Goal: Information Seeking & Learning: Check status

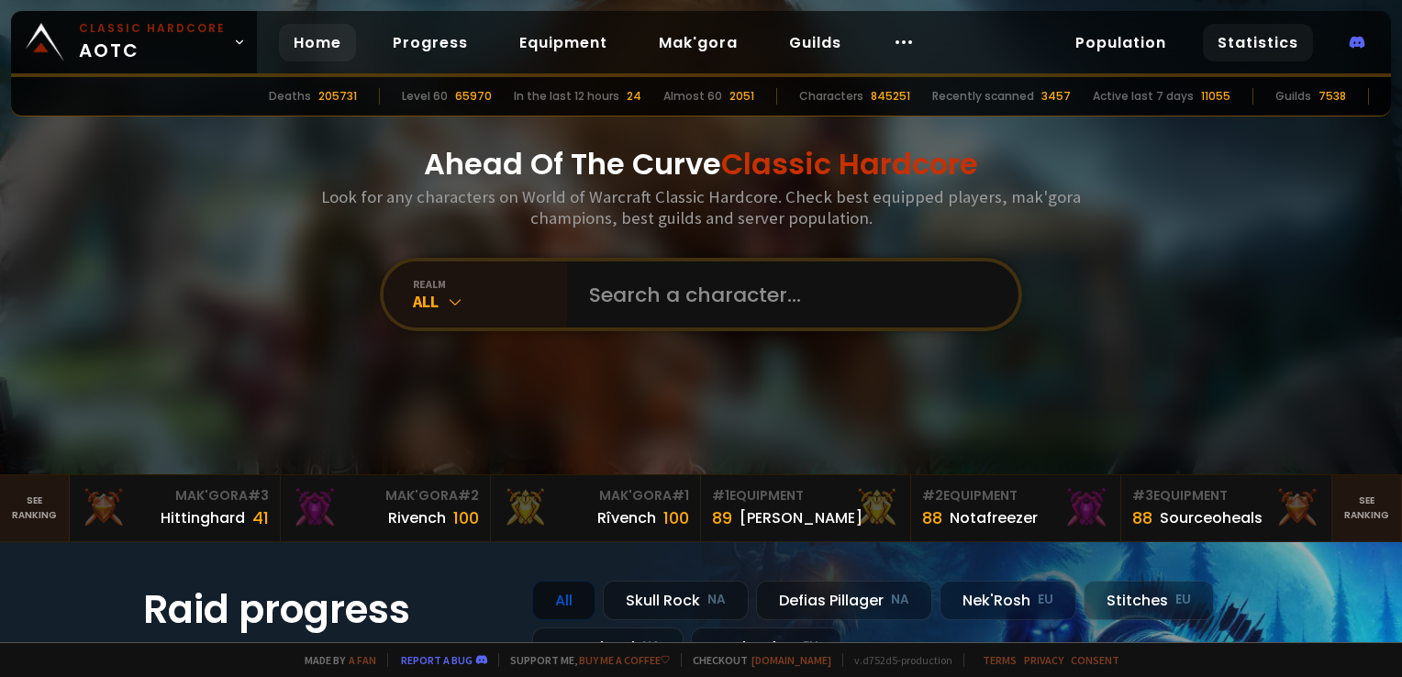
click at [1244, 45] on link "Statistics" at bounding box center [1258, 43] width 110 height 38
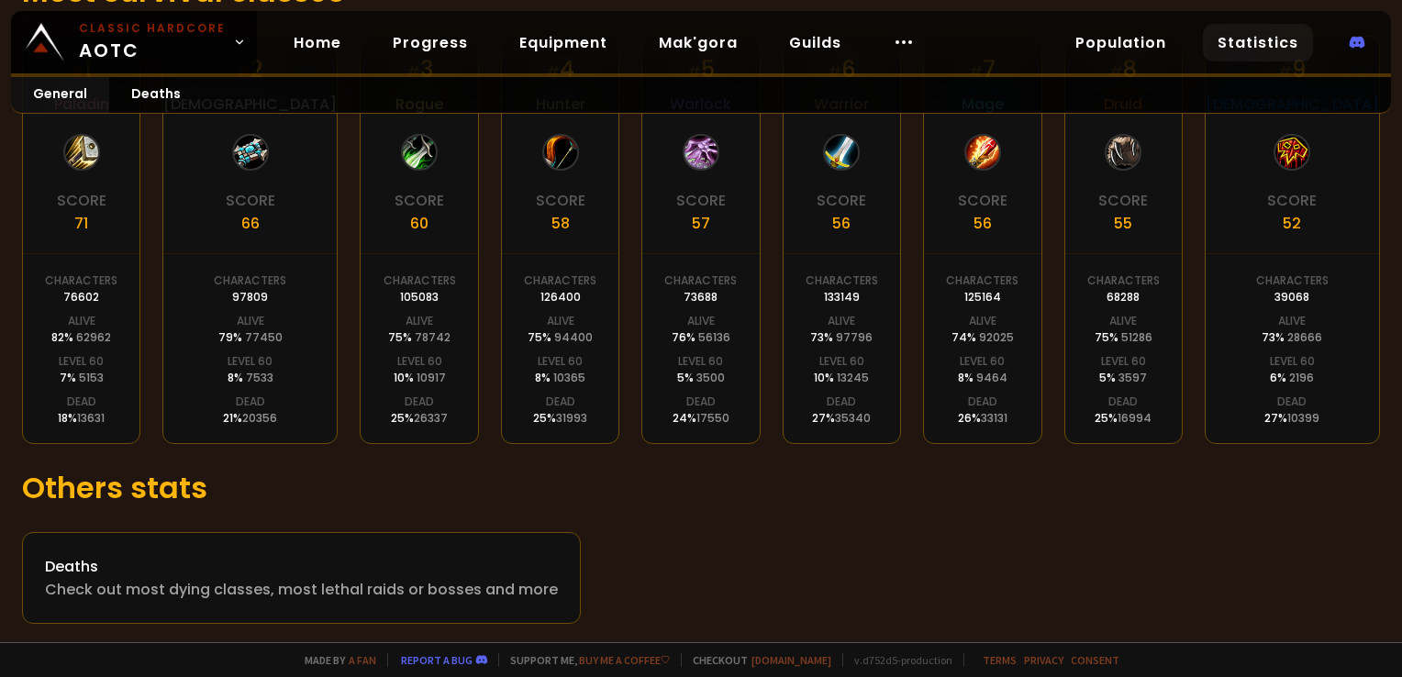
scroll to position [437, 0]
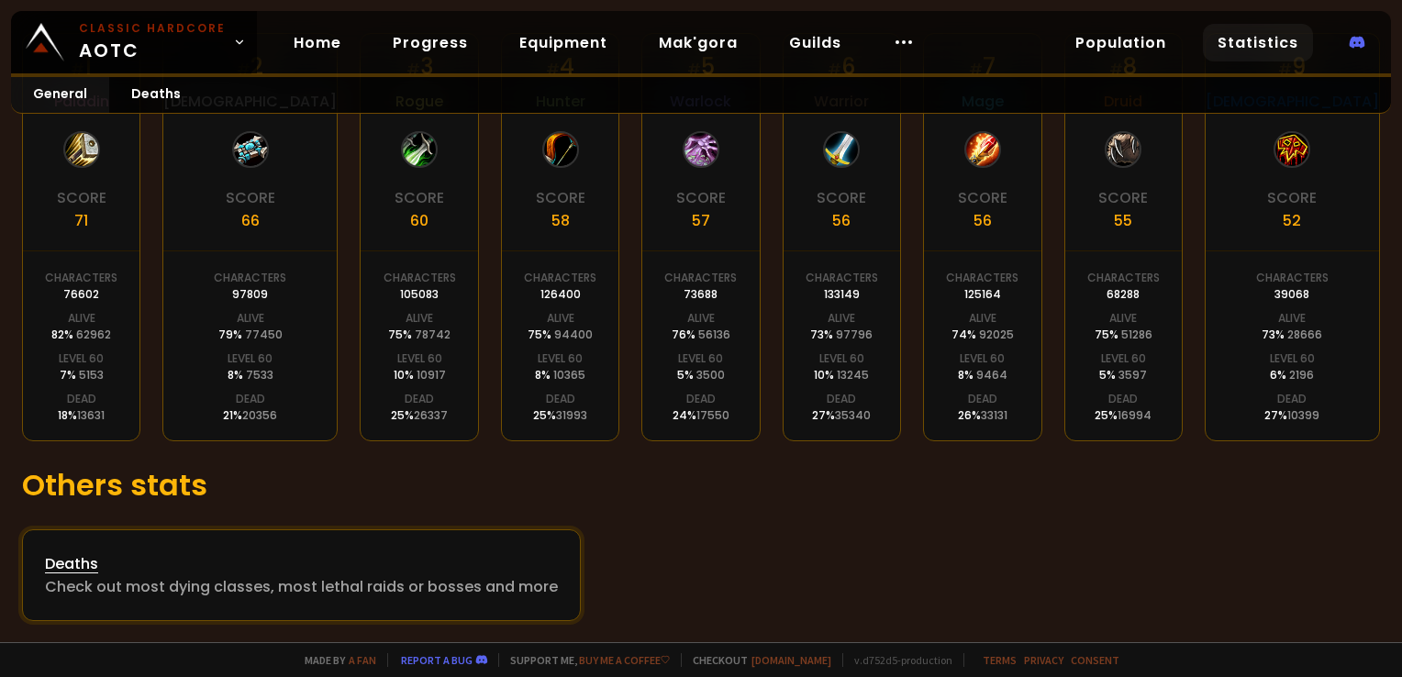
click at [80, 563] on div "Deaths" at bounding box center [301, 563] width 513 height 23
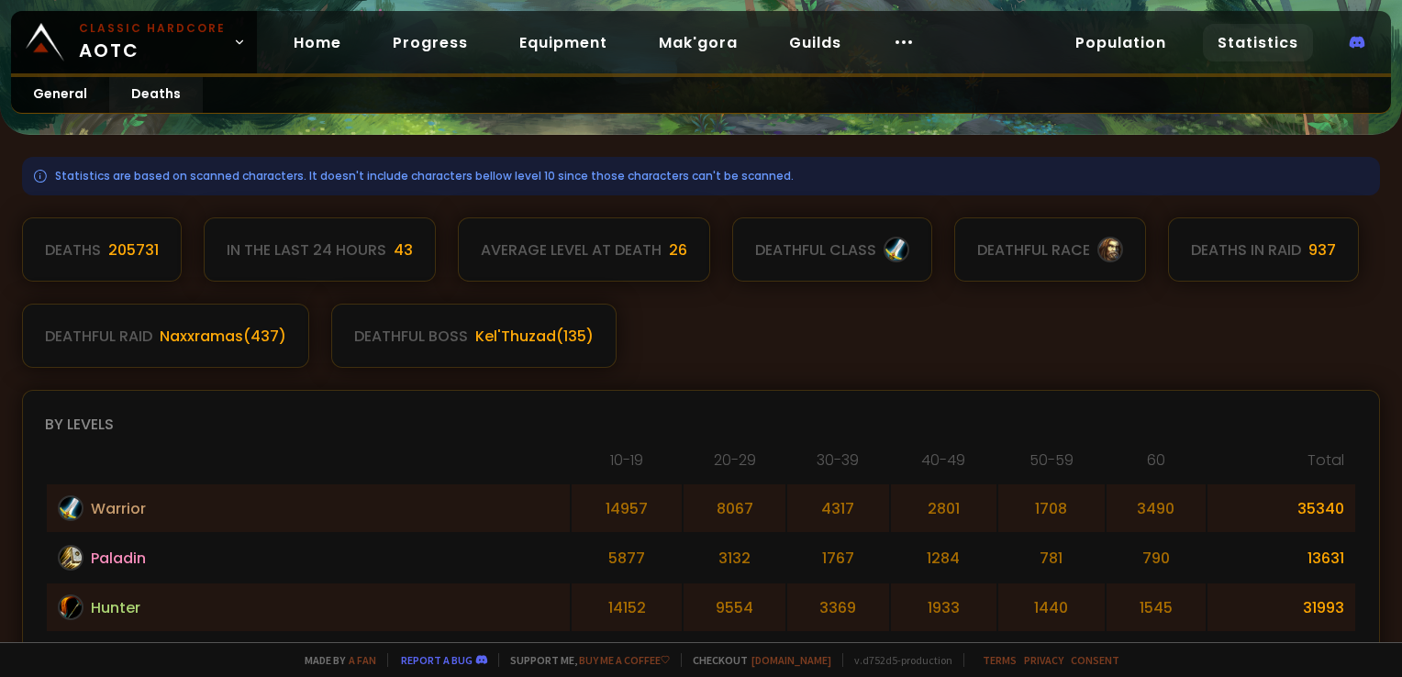
scroll to position [184, 0]
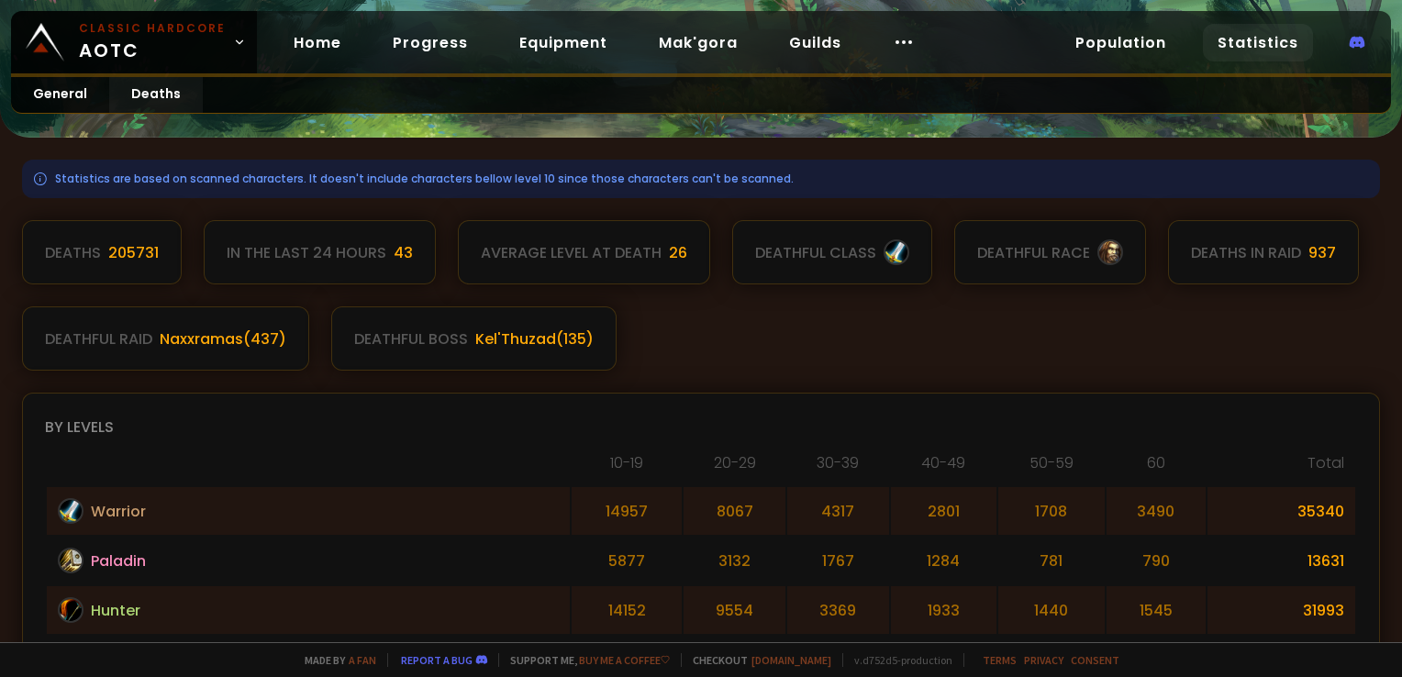
click at [136, 249] on div "205731" at bounding box center [133, 252] width 50 height 23
click at [895, 300] on div "Deaths 205731 In the last 24 hours 43 Average level at death 26 deathful class …" at bounding box center [701, 295] width 1358 height 151
click at [1022, 306] on div "Deaths 205731 In the last 24 hours 43 Average level at death 26 deathful class …" at bounding box center [701, 295] width 1358 height 151
click at [1014, 305] on div "Deaths 205731 In the last 24 hours 43 Average level at death 26 deathful class …" at bounding box center [701, 295] width 1358 height 151
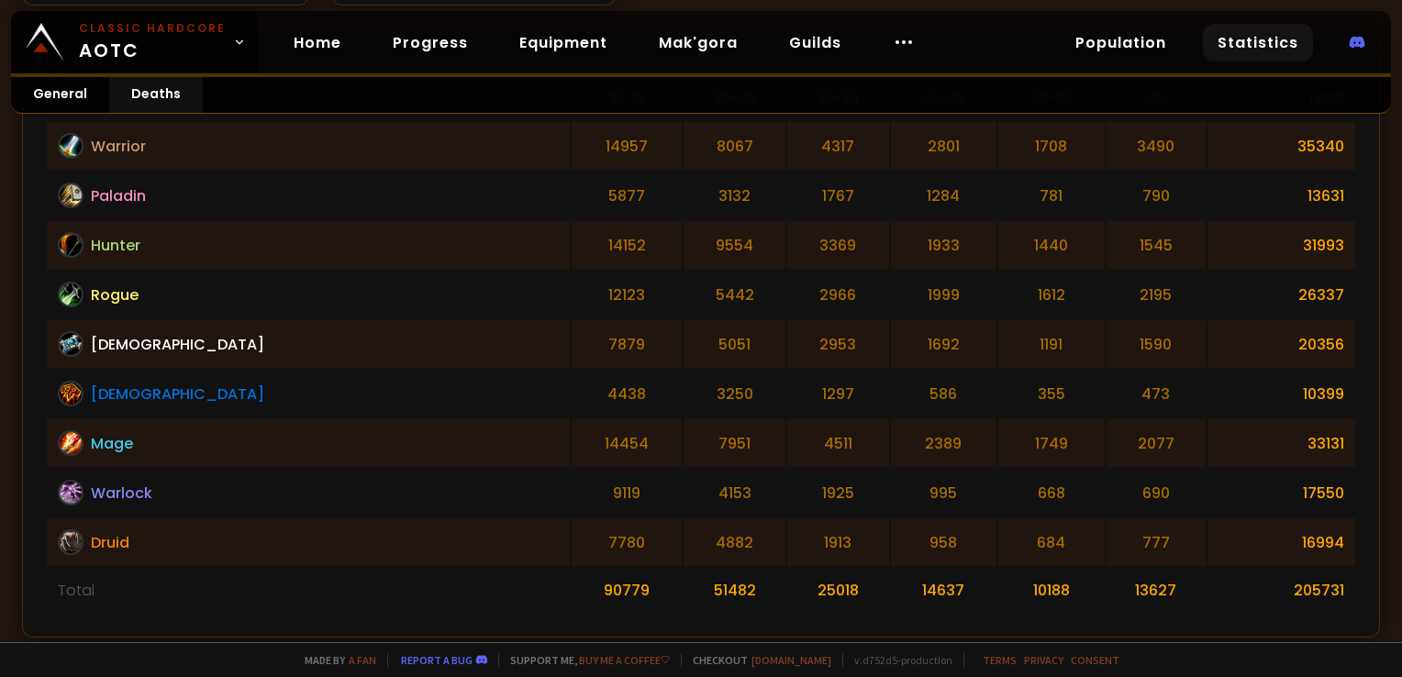
scroll to position [551, 0]
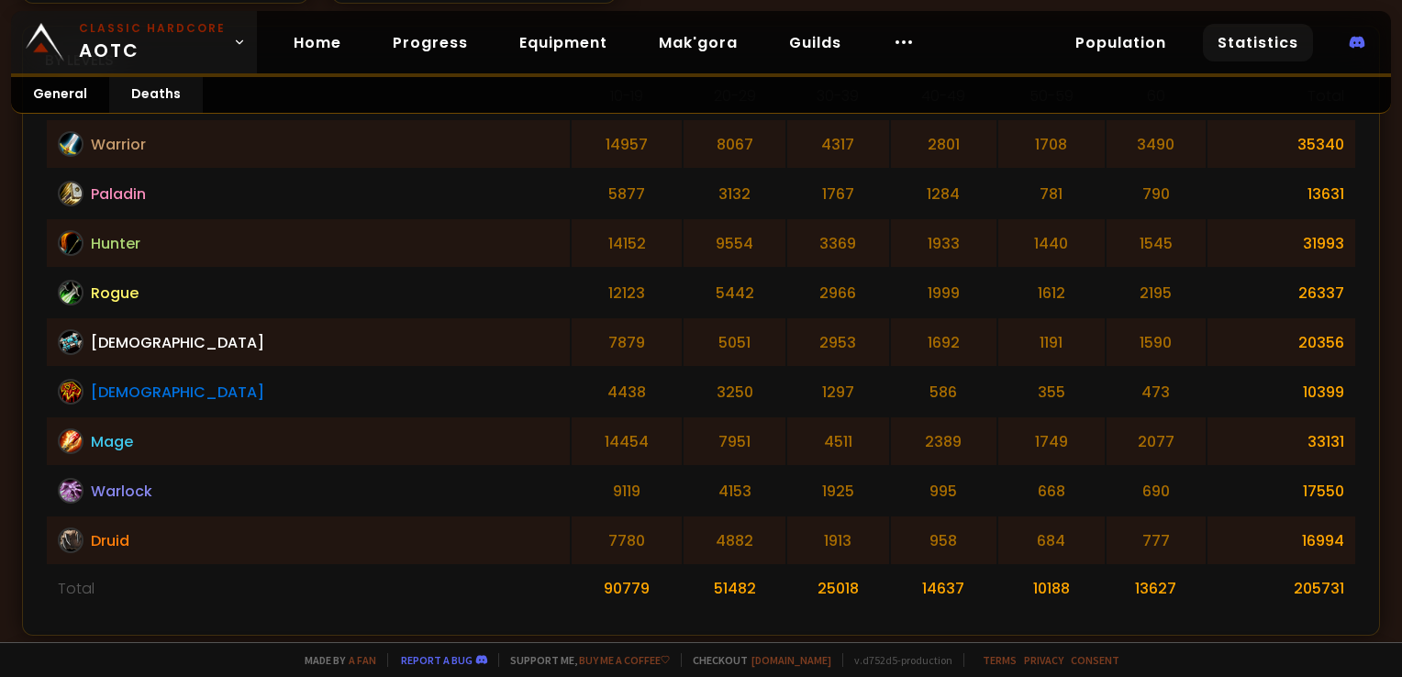
click at [181, 11] on link "Classic Hardcore AOTC" at bounding box center [134, 42] width 246 height 62
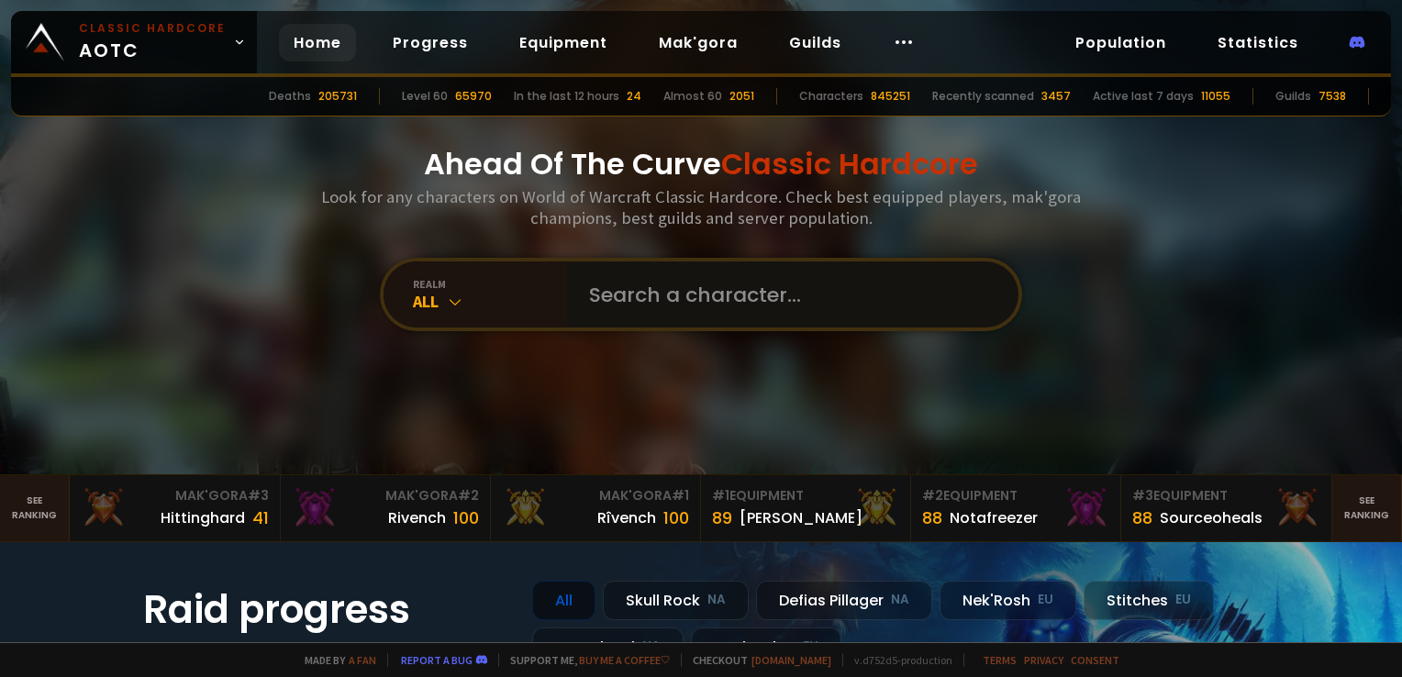
click at [719, 289] on input "text" at bounding box center [787, 295] width 418 height 66
type input "llamagao"
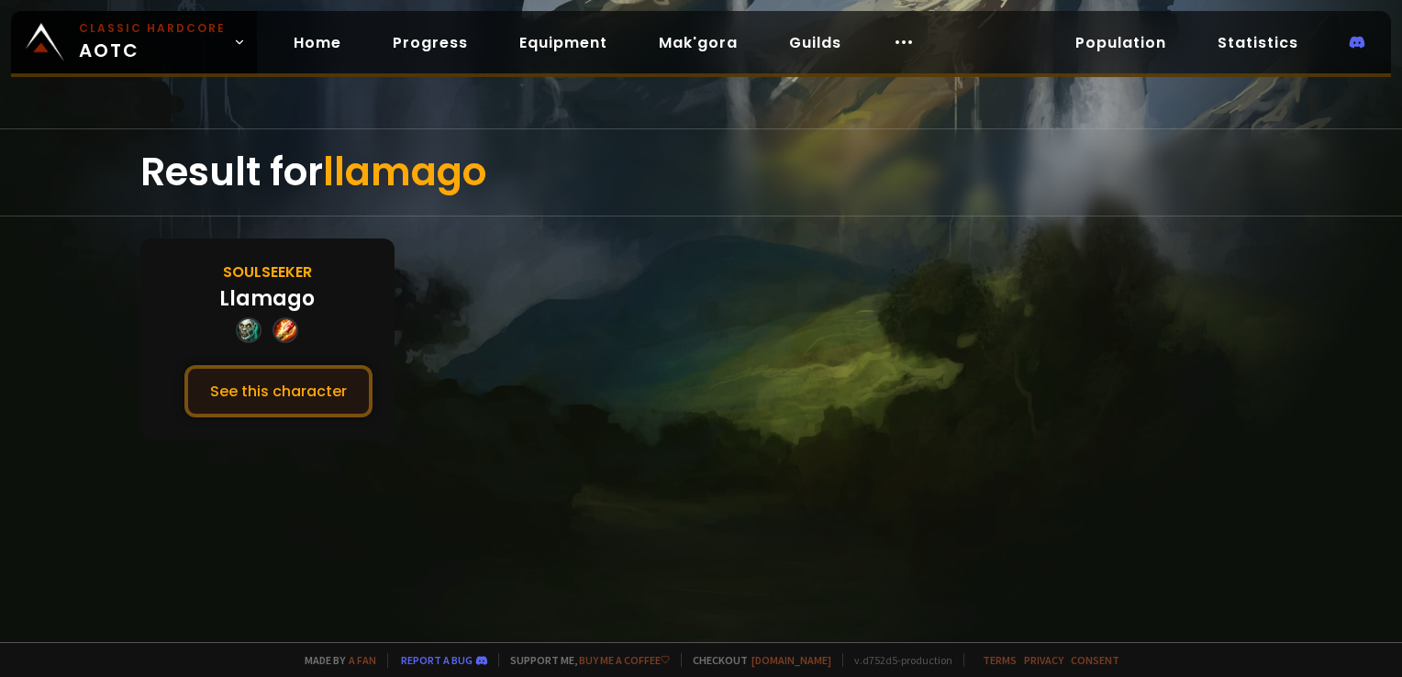
click at [322, 402] on button "See this character" at bounding box center [278, 391] width 188 height 52
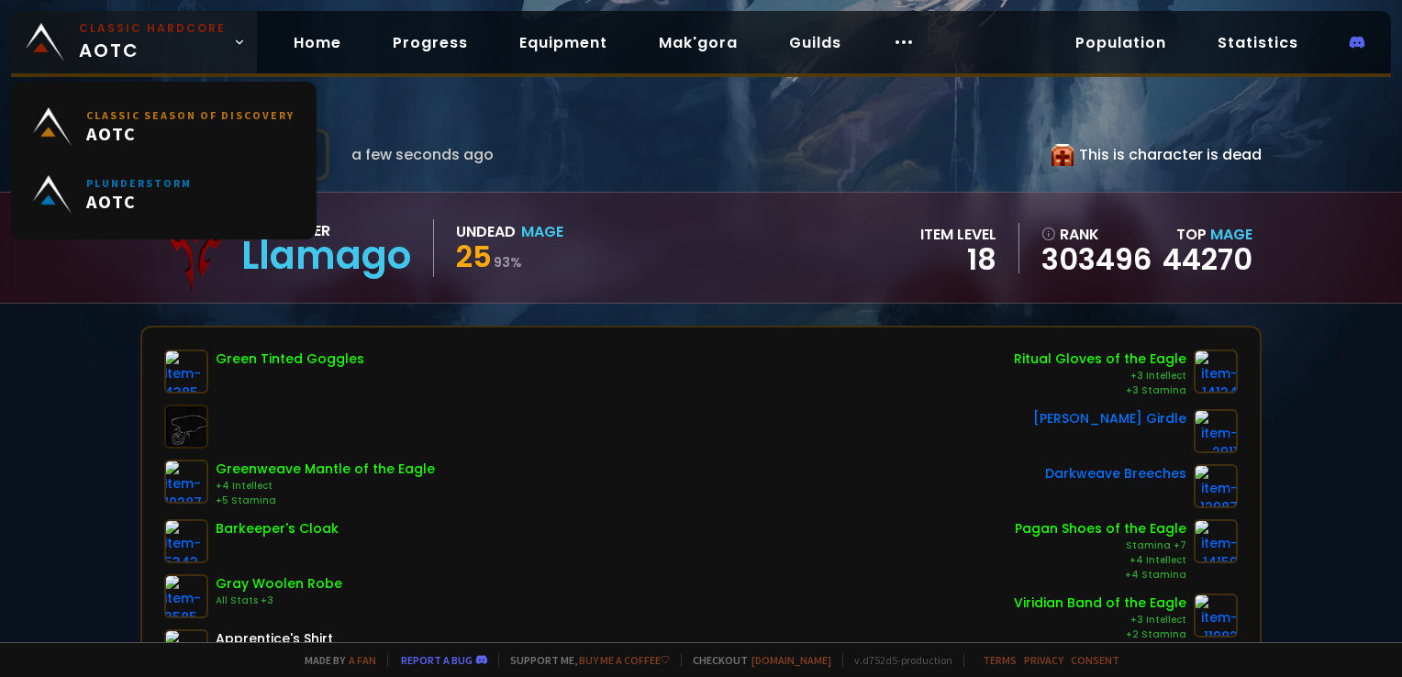
click at [161, 32] on small "Classic Hardcore" at bounding box center [152, 28] width 147 height 17
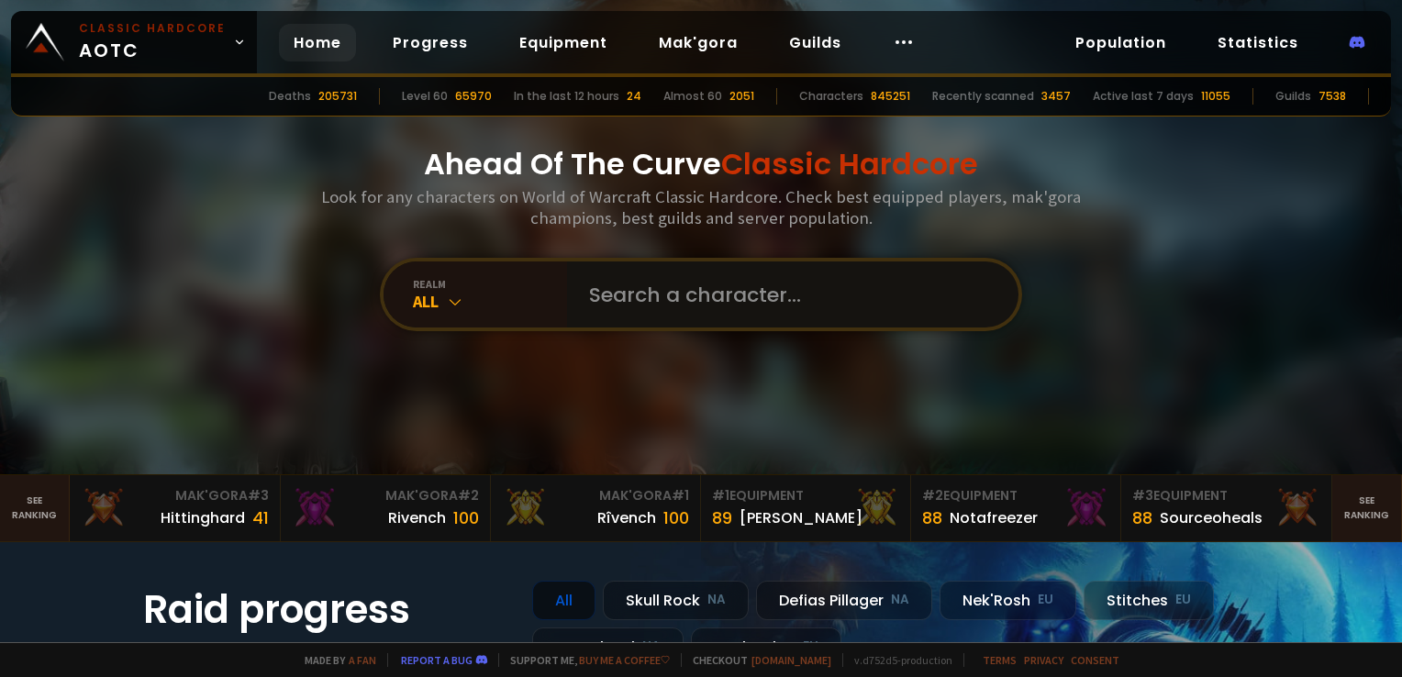
drag, startPoint x: 789, startPoint y: 285, endPoint x: 792, endPoint y: 304, distance: 18.6
click at [790, 292] on input "text" at bounding box center [787, 295] width 418 height 66
type input "ovation"
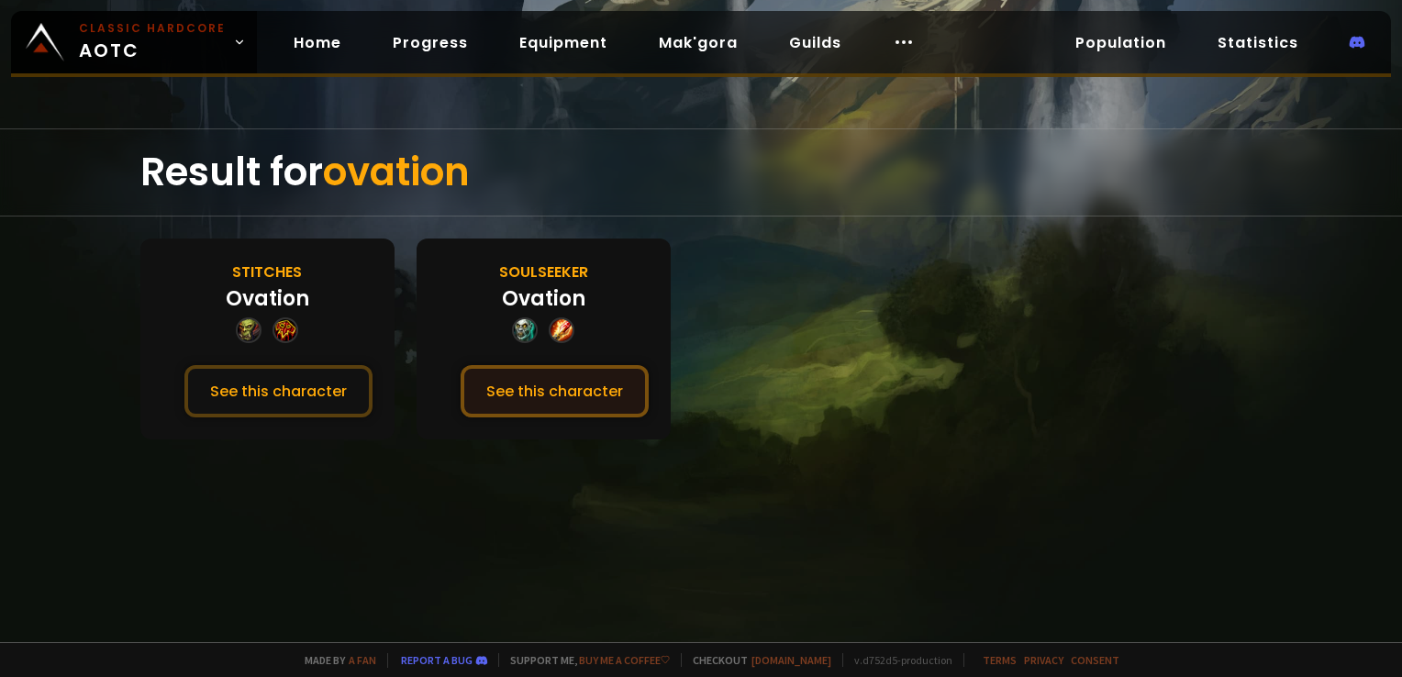
click at [575, 369] on button "See this character" at bounding box center [555, 391] width 188 height 52
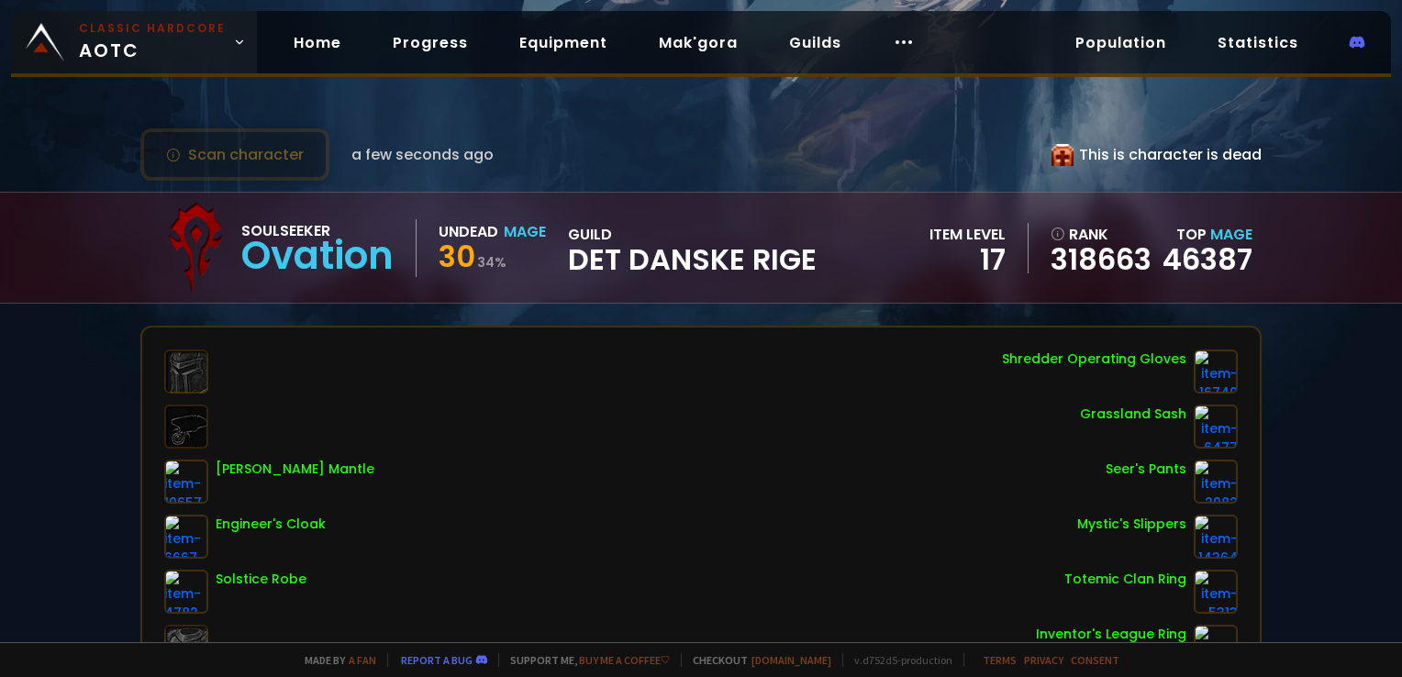
click at [180, 28] on small "Classic Hardcore" at bounding box center [152, 28] width 147 height 17
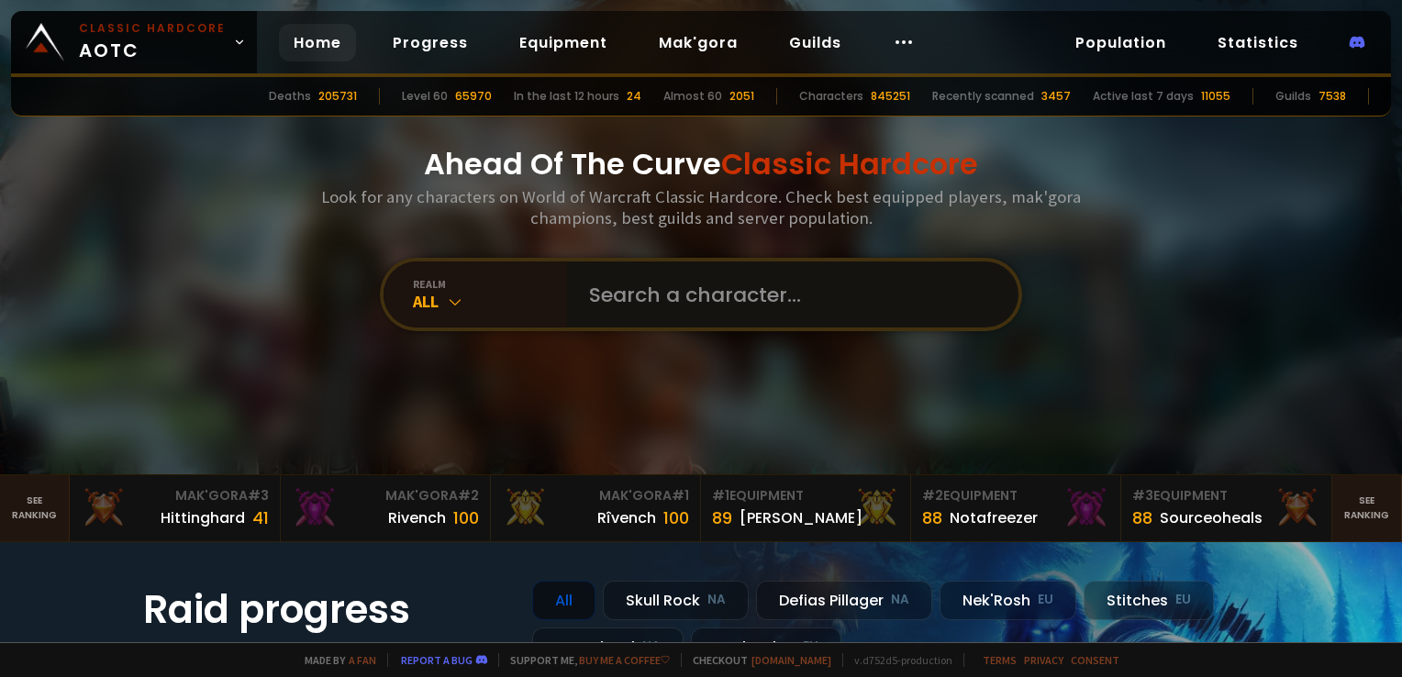
click at [675, 299] on input "text" at bounding box center [787, 295] width 418 height 66
type input "azzraa"
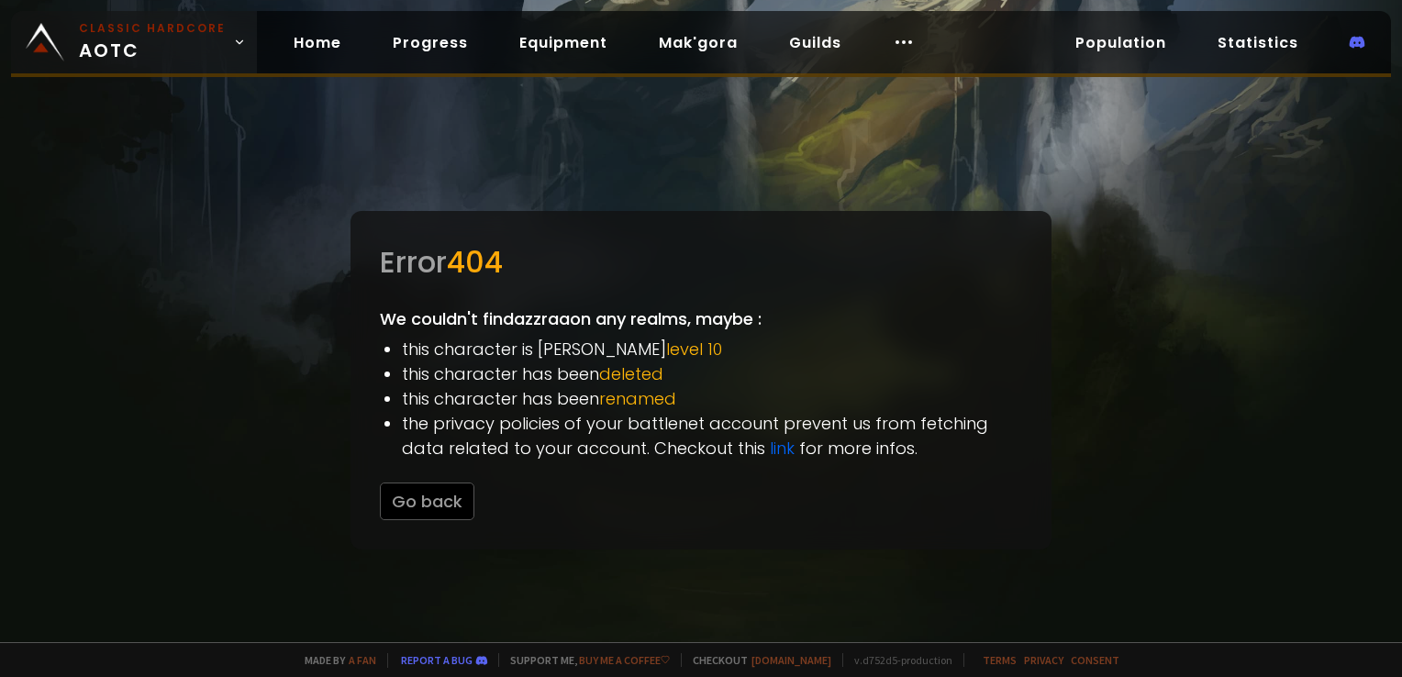
click at [208, 53] on span "Classic Hardcore AOTC" at bounding box center [152, 42] width 147 height 44
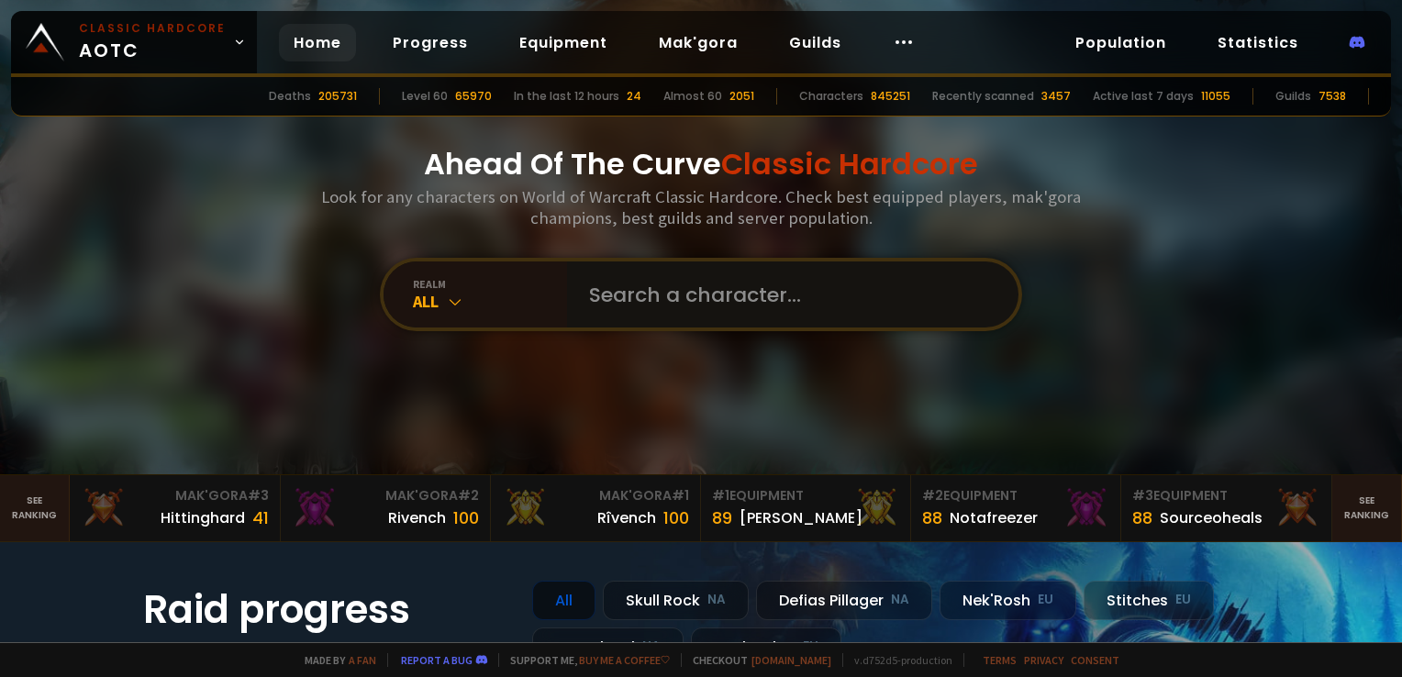
click at [683, 281] on input "text" at bounding box center [787, 295] width 418 height 66
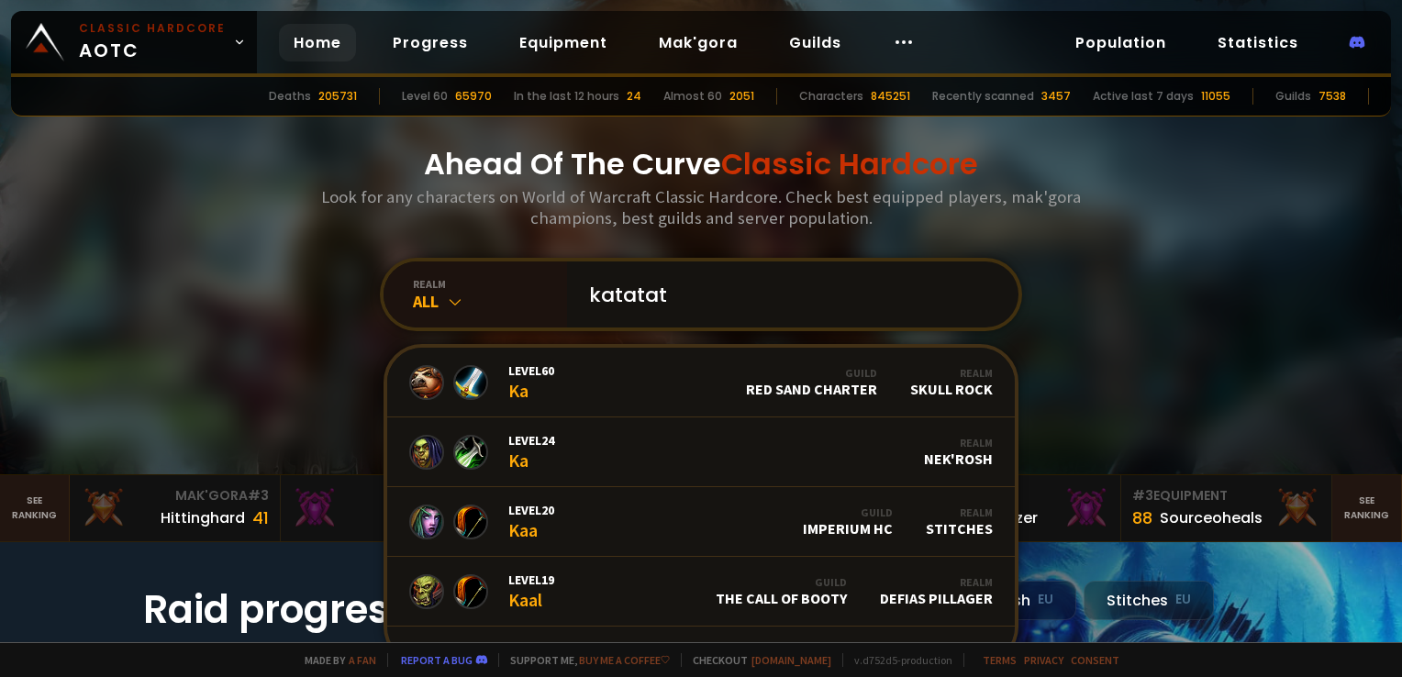
type input "katatata"
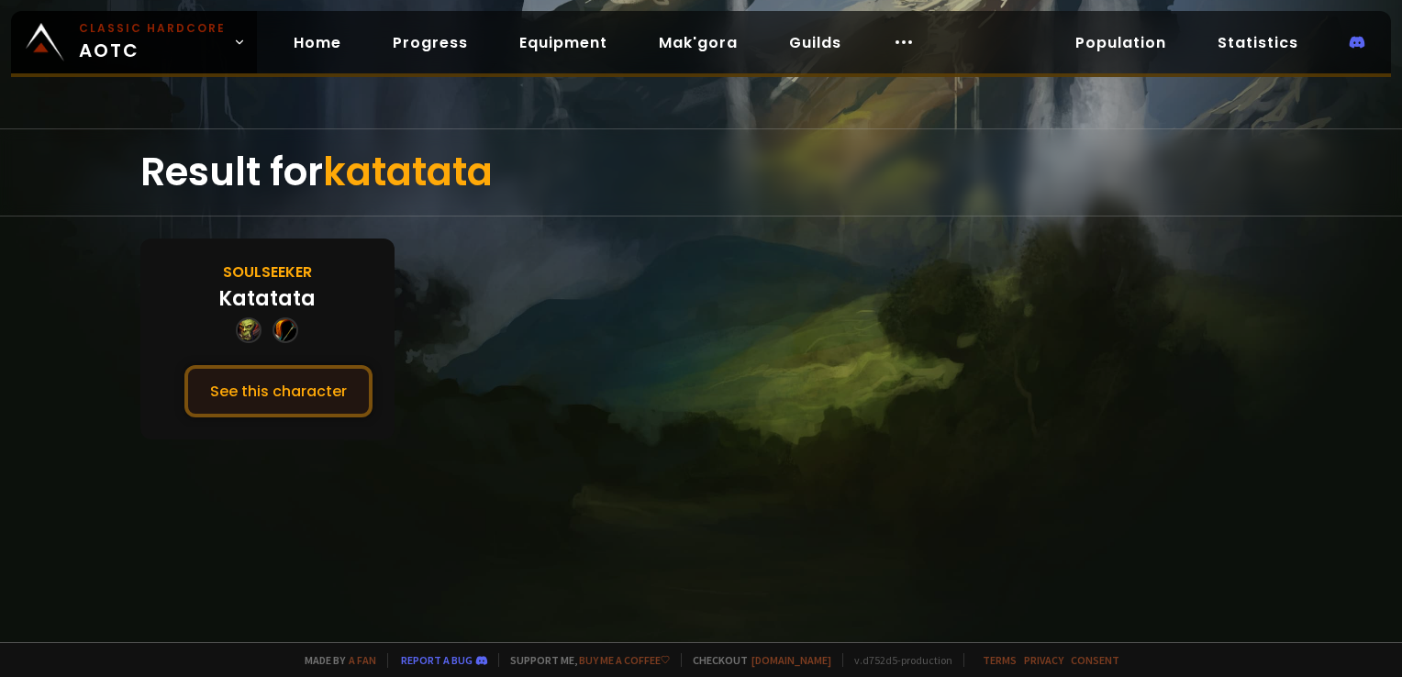
click at [319, 376] on button "See this character" at bounding box center [278, 391] width 188 height 52
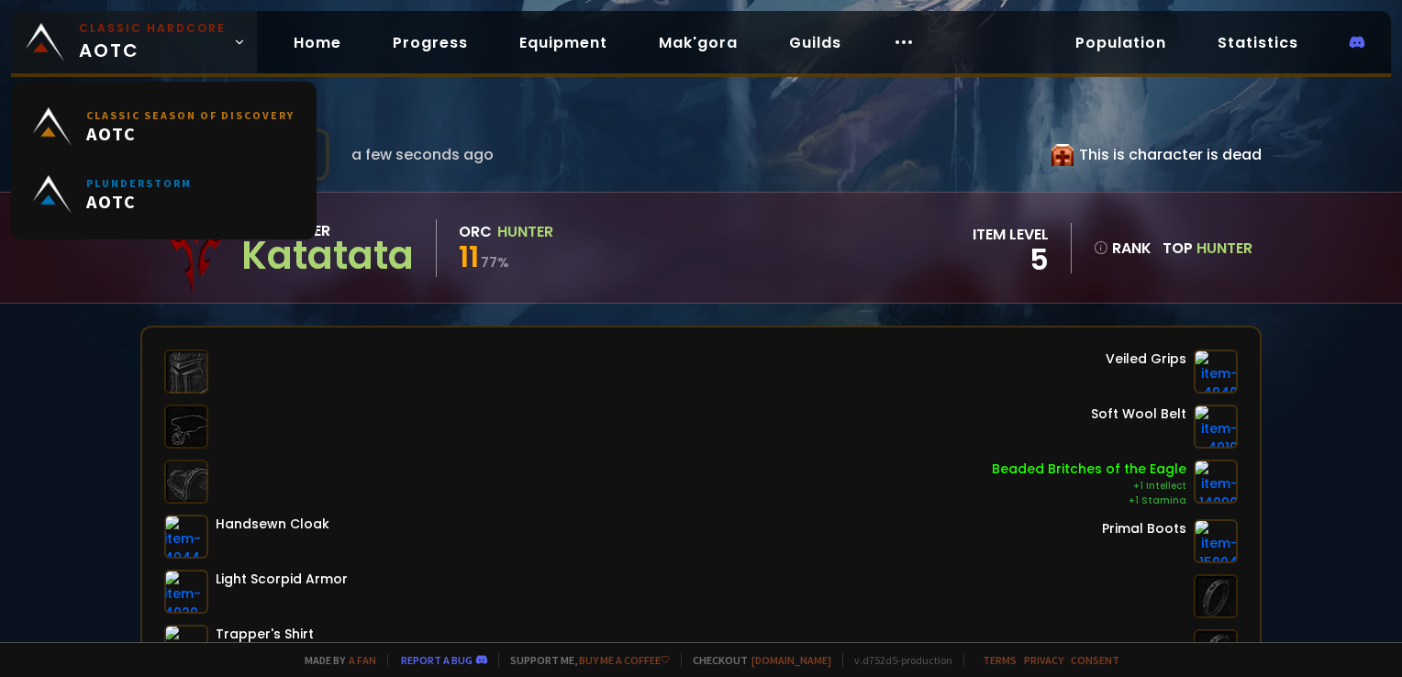
click at [131, 34] on small "Classic Hardcore" at bounding box center [152, 28] width 147 height 17
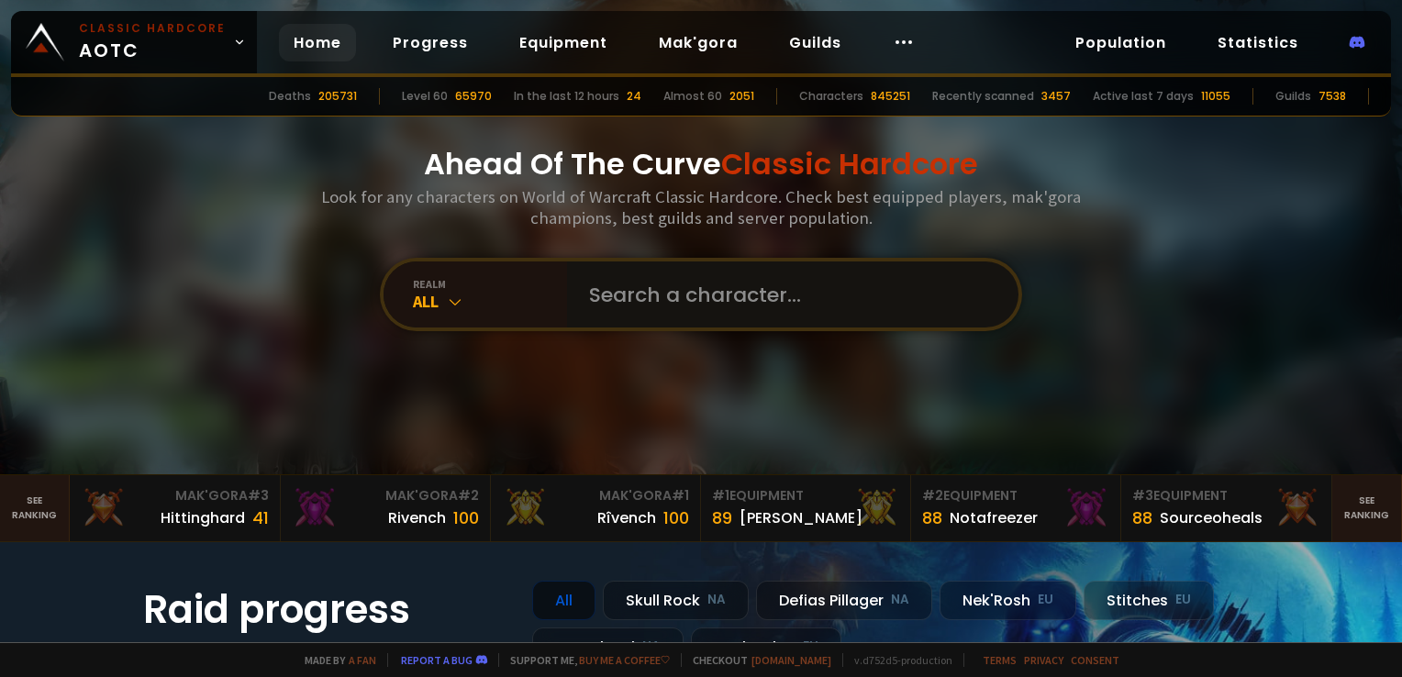
click at [684, 306] on input "text" at bounding box center [787, 295] width 418 height 66
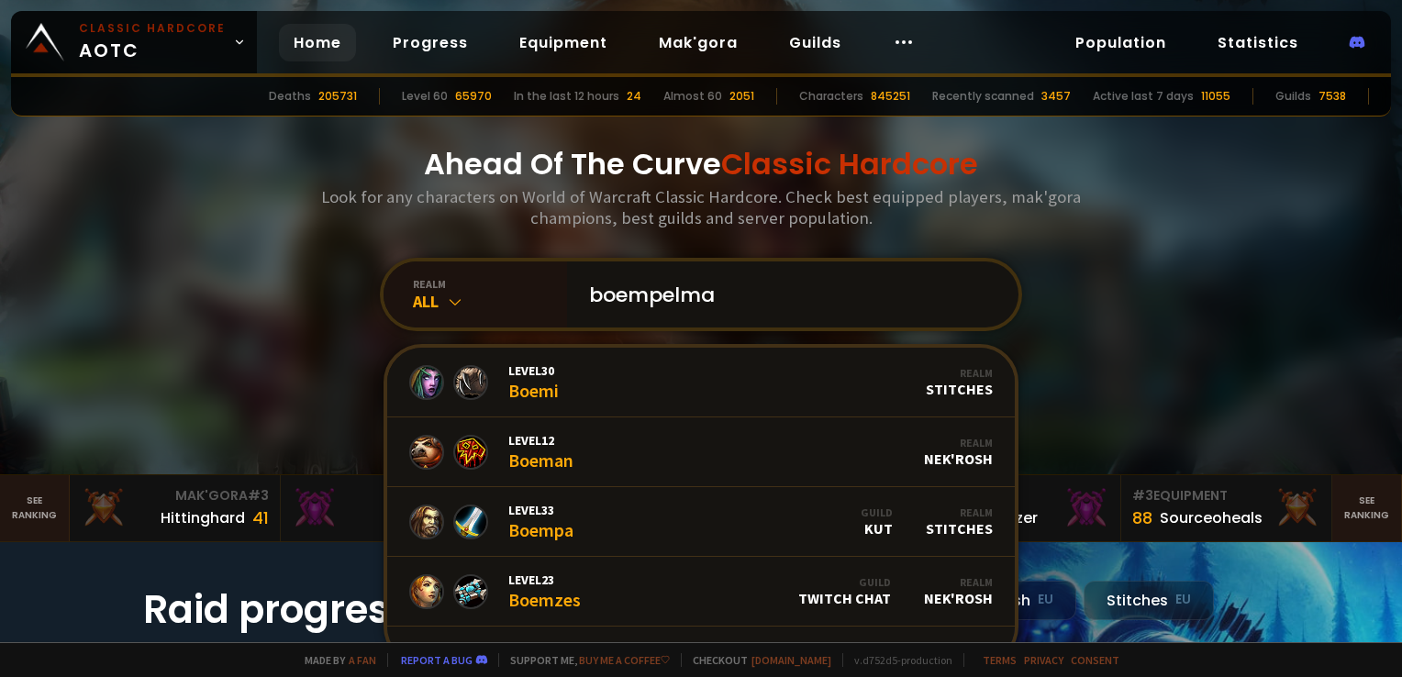
type input "boempelman"
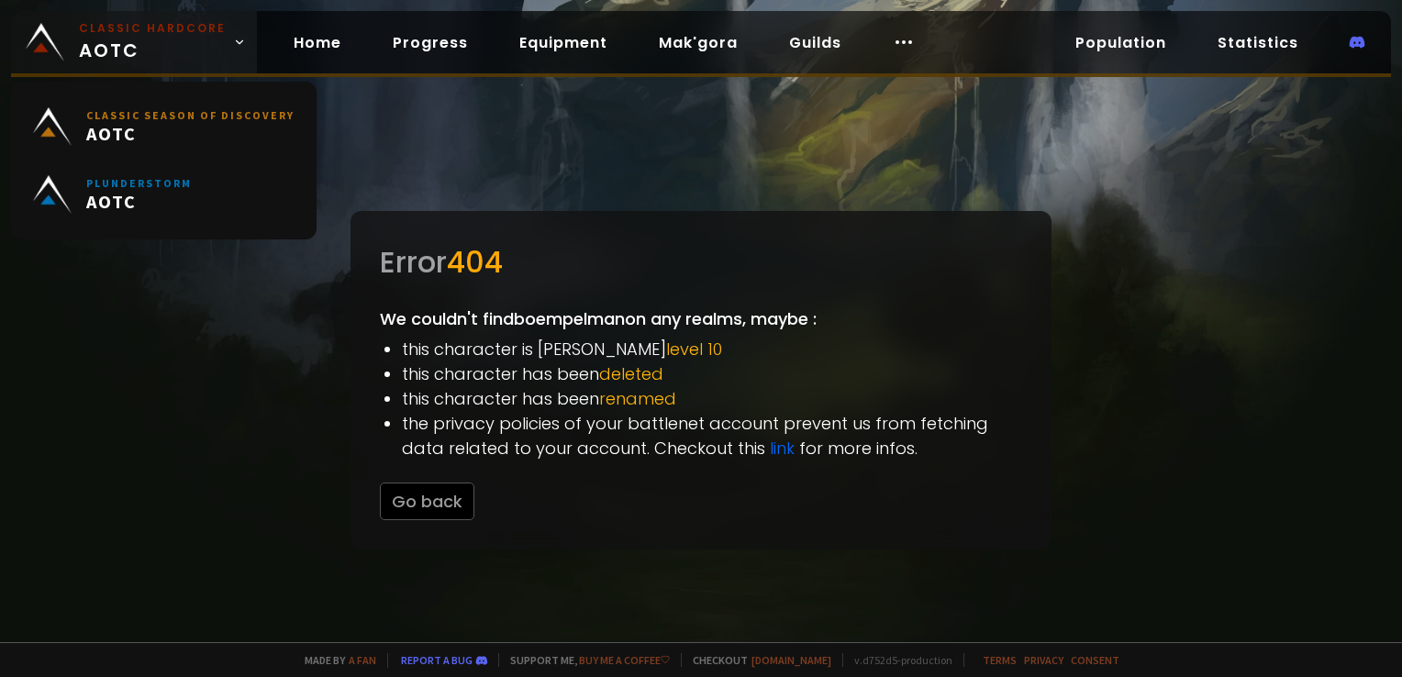
drag, startPoint x: 145, startPoint y: 24, endPoint x: 147, endPoint y: 34, distance: 10.3
click at [145, 24] on small "Classic Hardcore" at bounding box center [152, 28] width 147 height 17
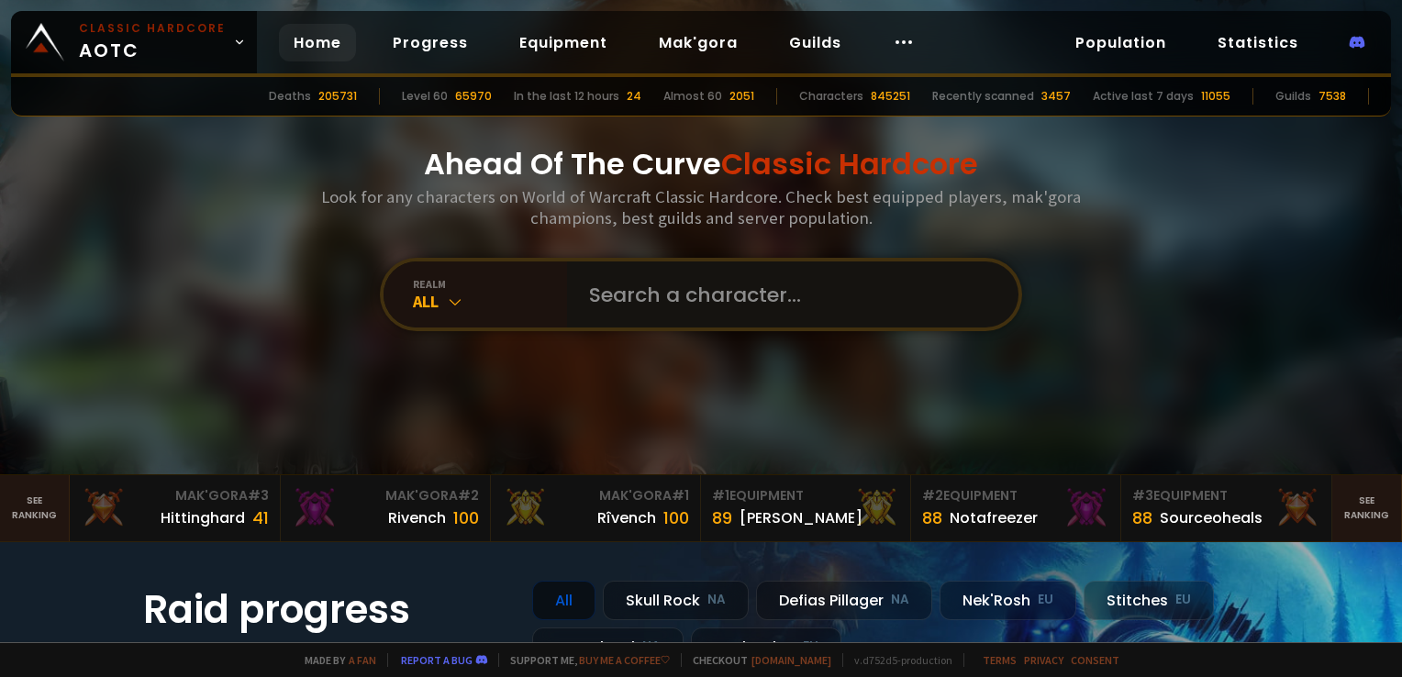
click at [711, 297] on input "text" at bounding box center [787, 295] width 418 height 66
type input "noomez"
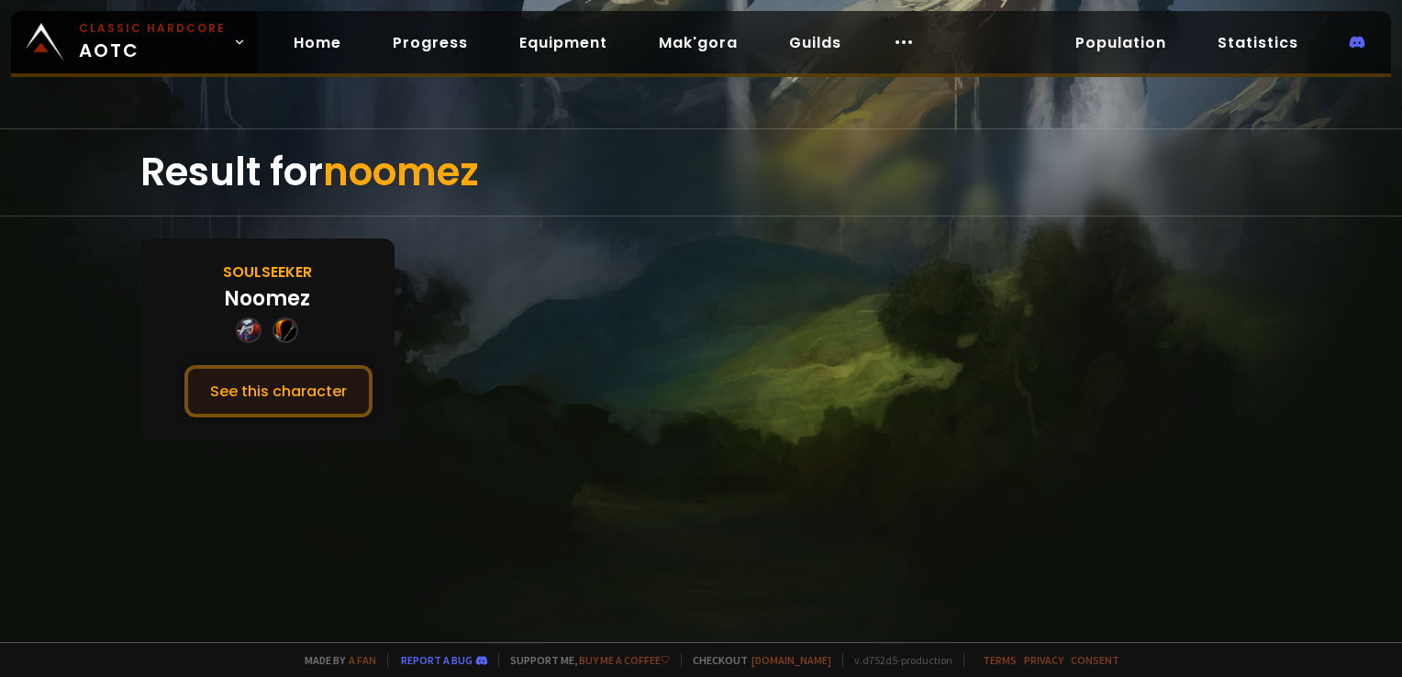
click at [361, 395] on button "See this character" at bounding box center [278, 391] width 188 height 52
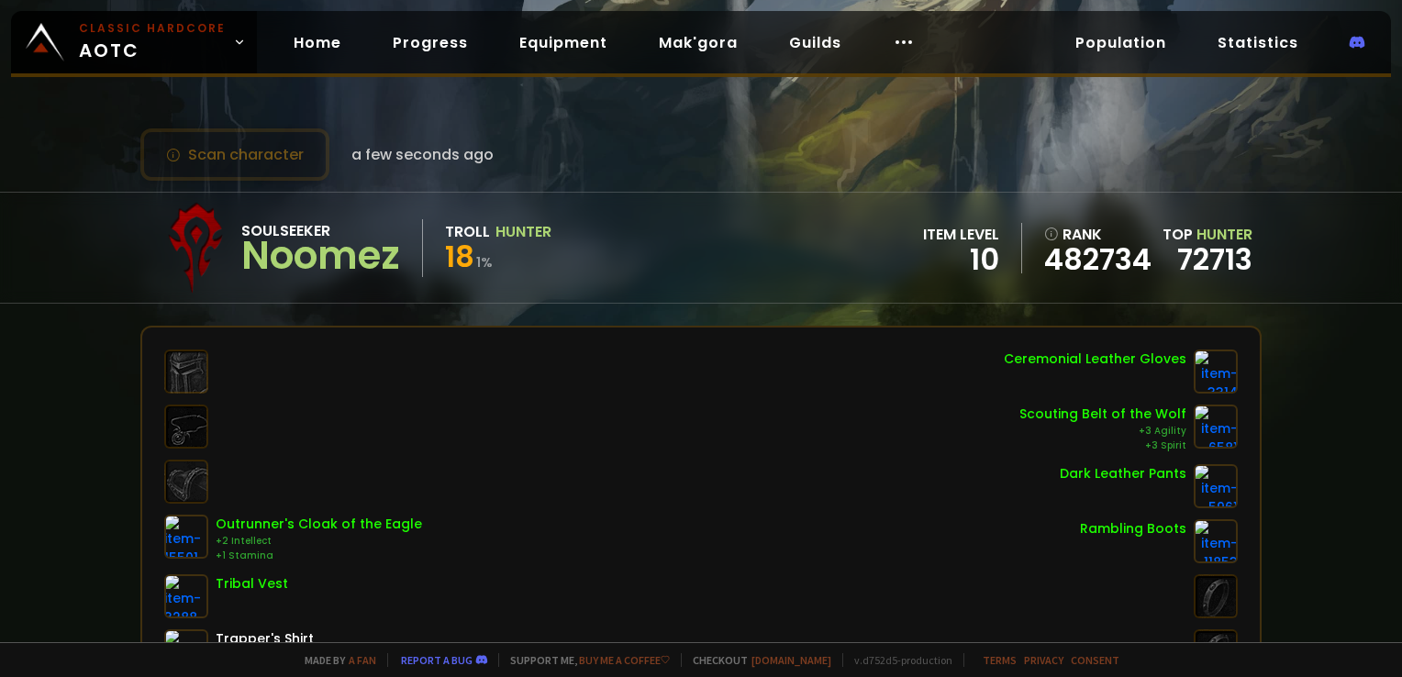
click at [593, 149] on div "Scan character a few seconds ago" at bounding box center [700, 154] width 1121 height 52
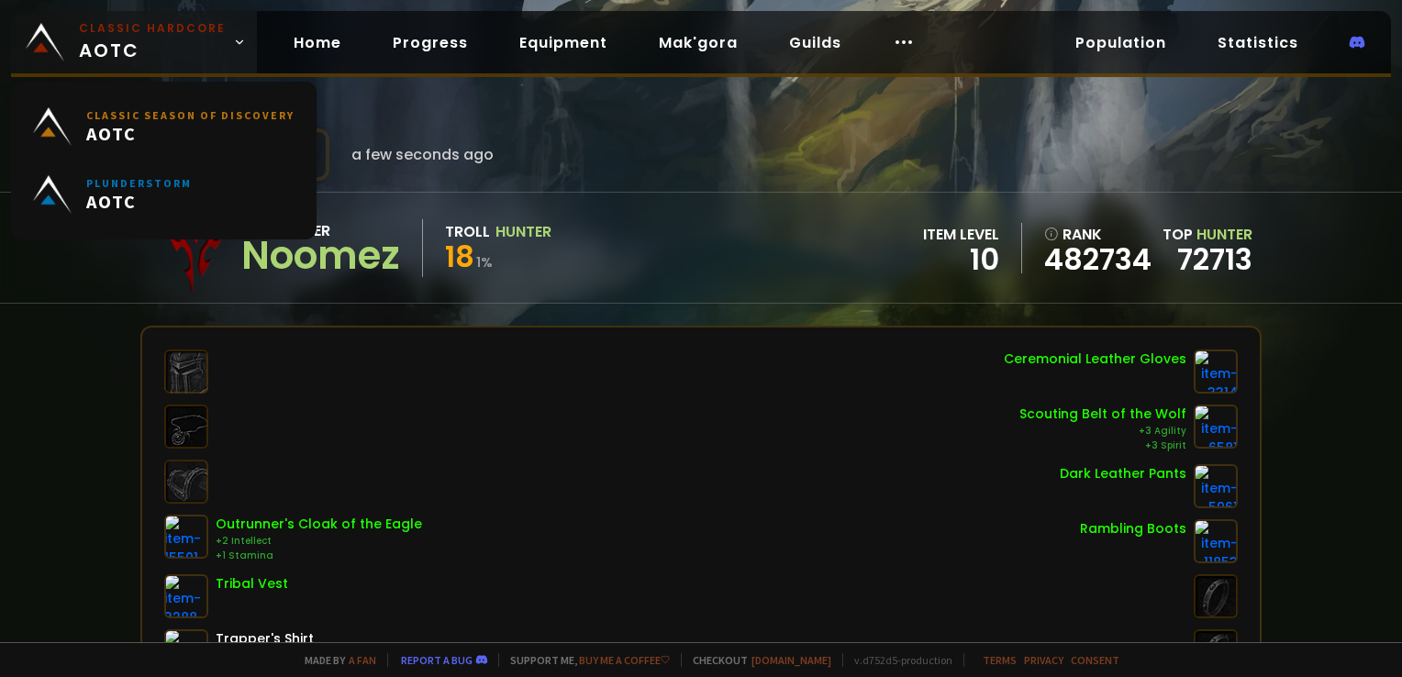
click at [176, 29] on small "Classic Hardcore" at bounding box center [152, 28] width 147 height 17
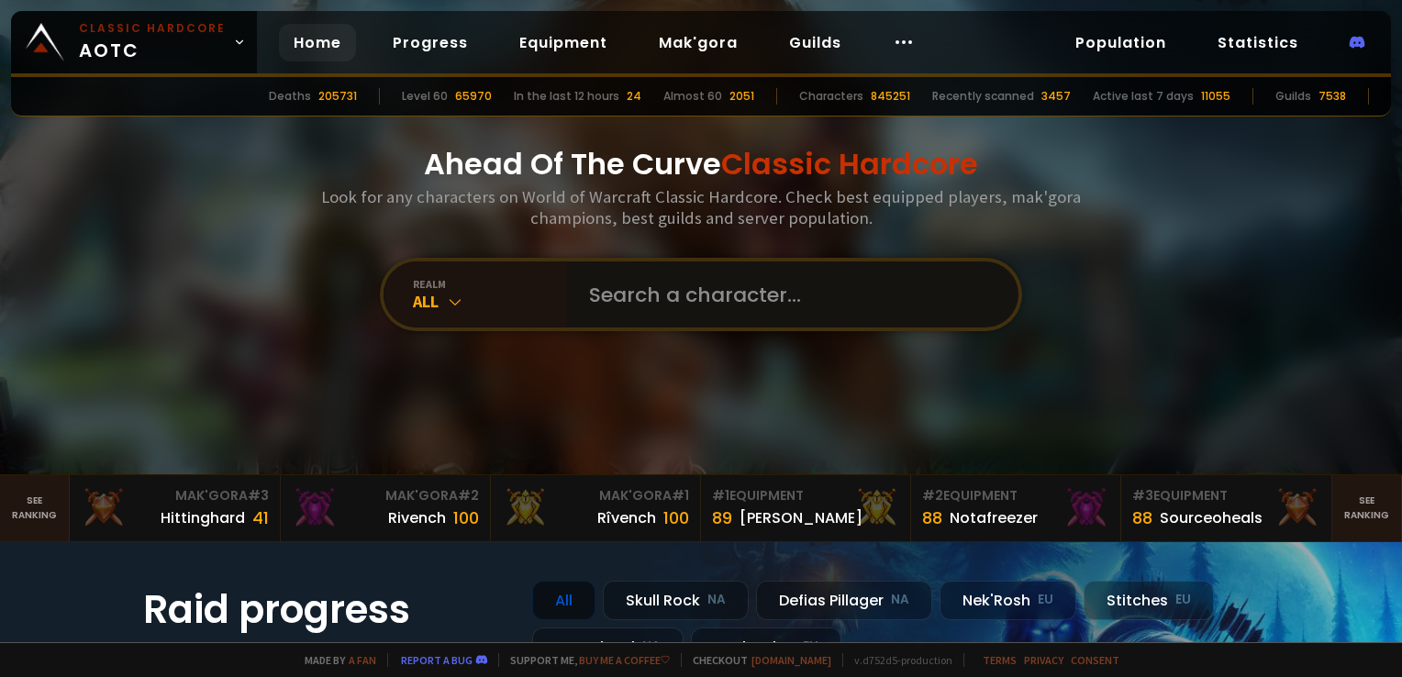
click at [655, 294] on input "text" at bounding box center [787, 295] width 418 height 66
type input "paolospasta"
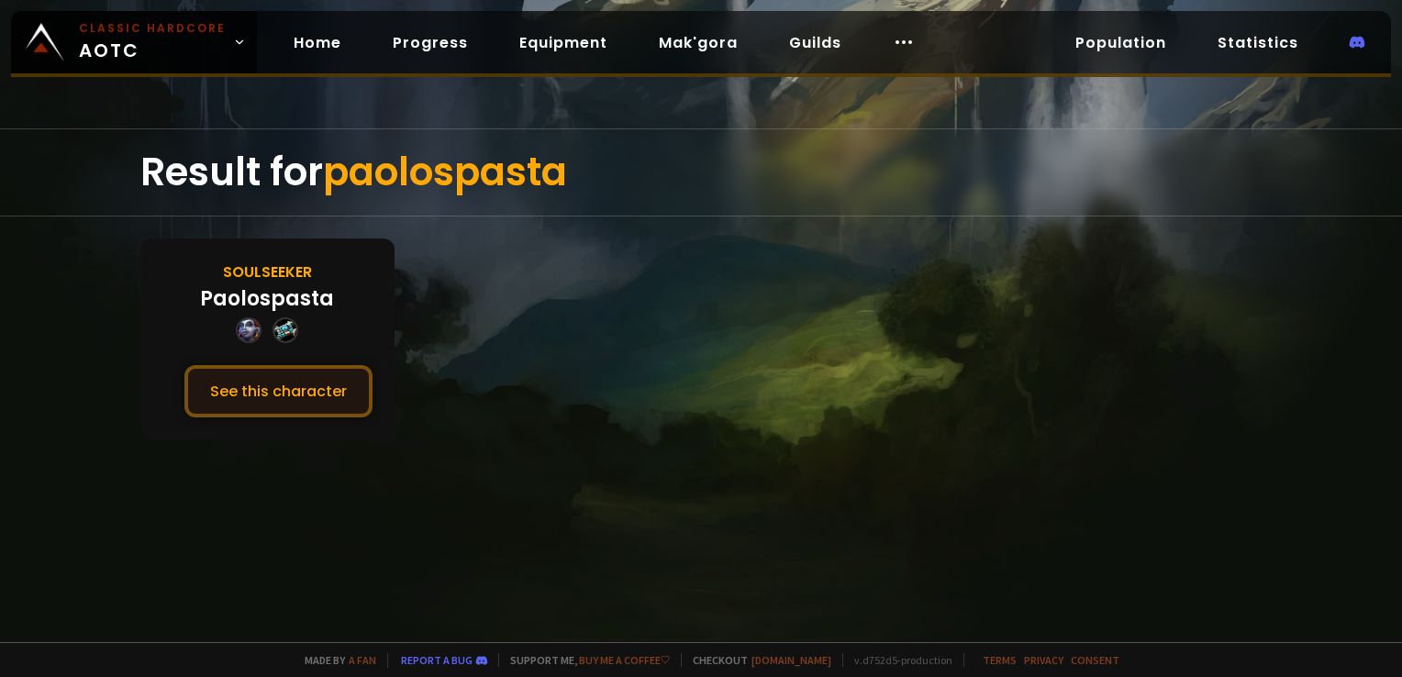
click at [313, 395] on button "See this character" at bounding box center [278, 391] width 188 height 52
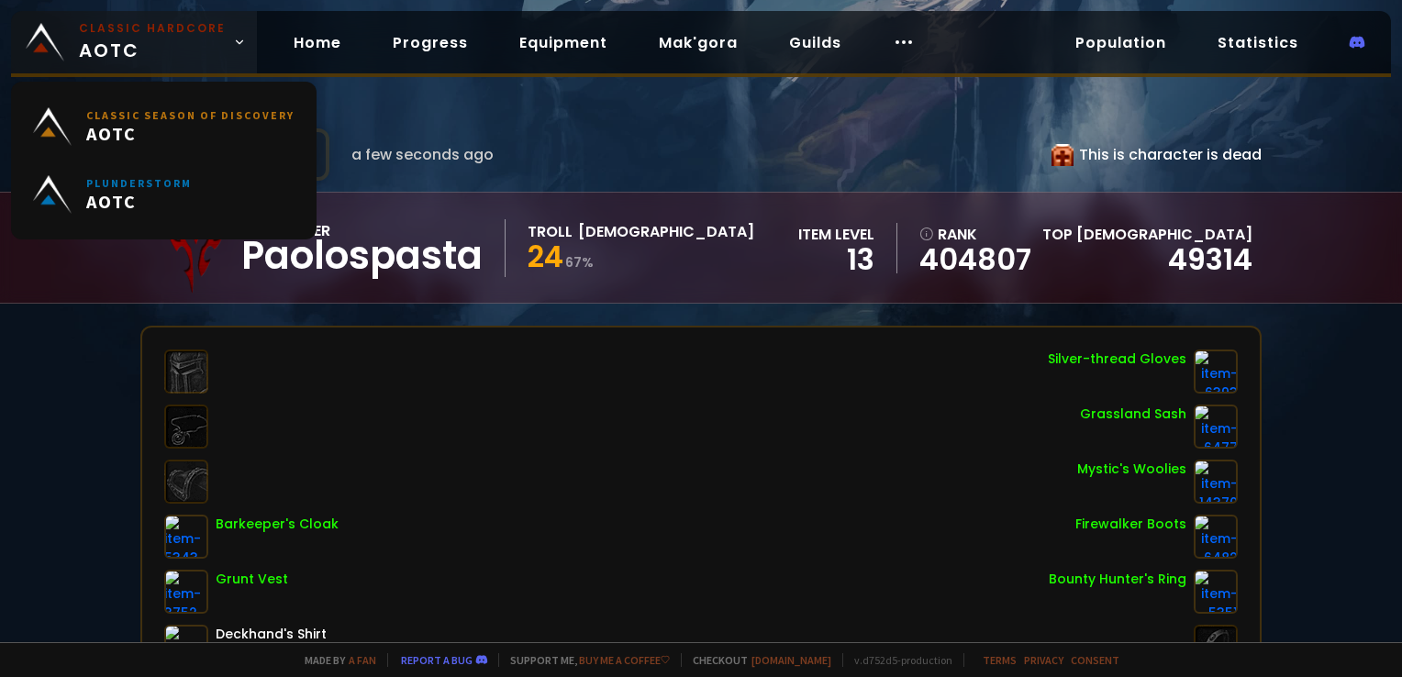
click at [178, 44] on span "Classic Hardcore AOTC" at bounding box center [152, 42] width 147 height 44
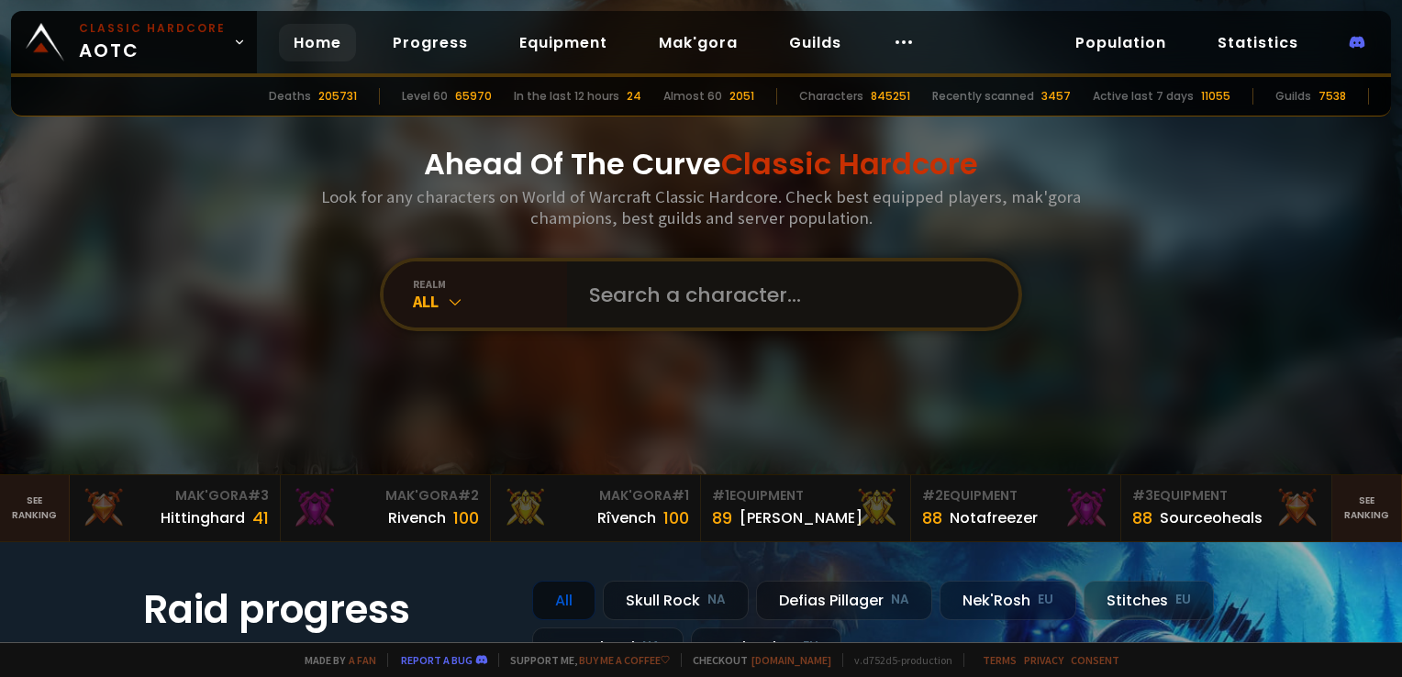
click at [704, 294] on input "text" at bounding box center [787, 295] width 418 height 66
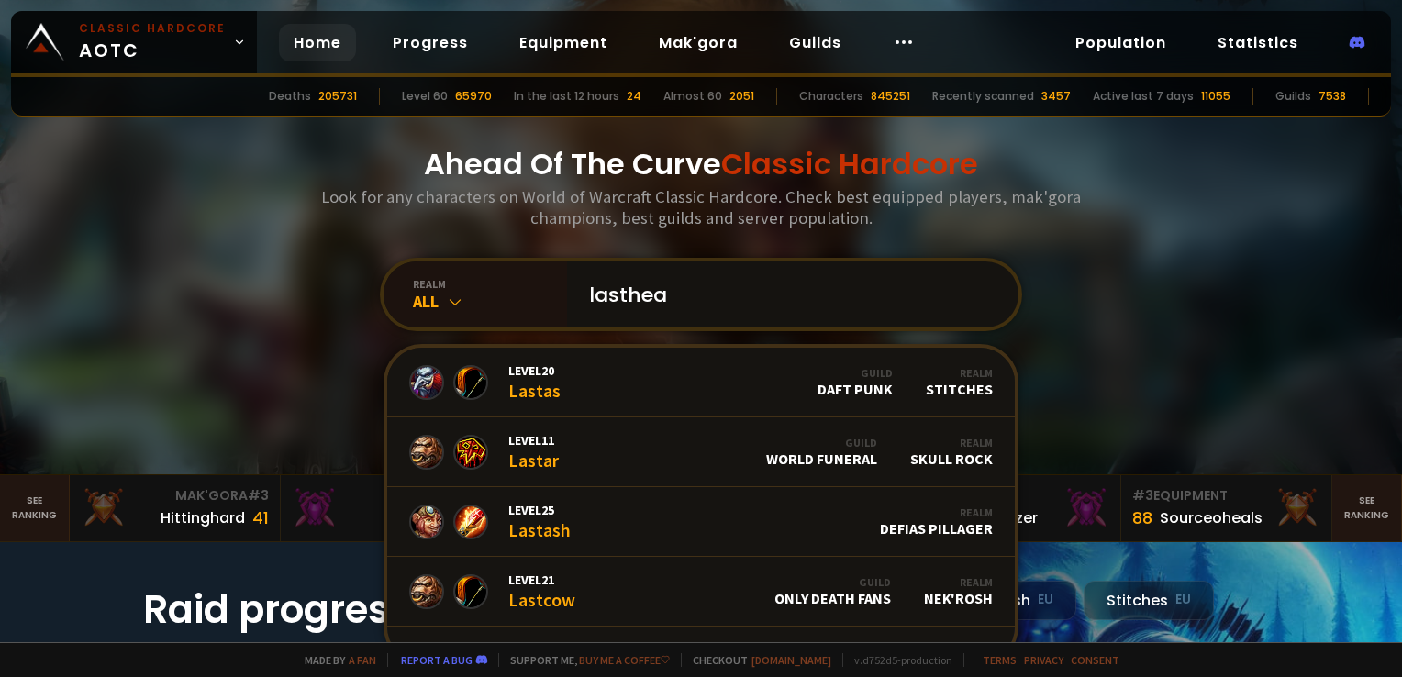
type input "lastheal"
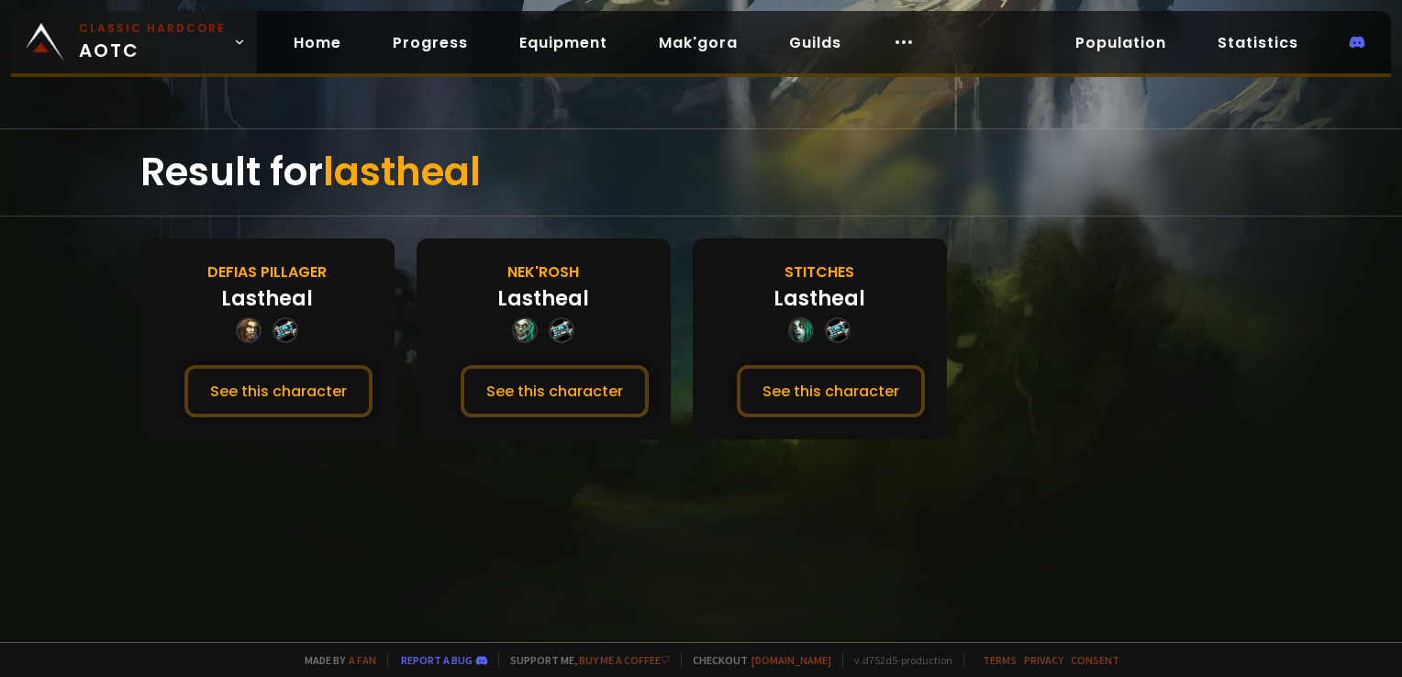
click at [198, 31] on small "Classic Hardcore" at bounding box center [152, 28] width 147 height 17
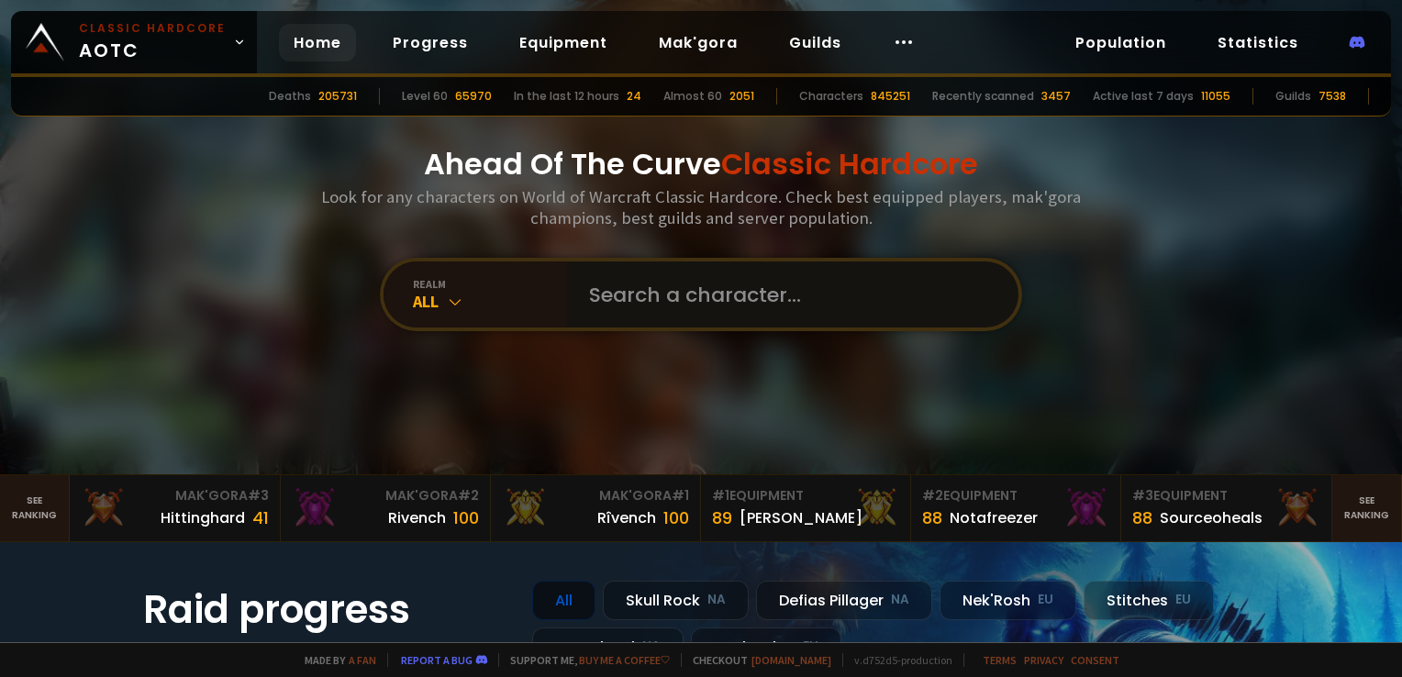
click at [771, 312] on input "text" at bounding box center [787, 295] width 418 height 66
type input "calal"
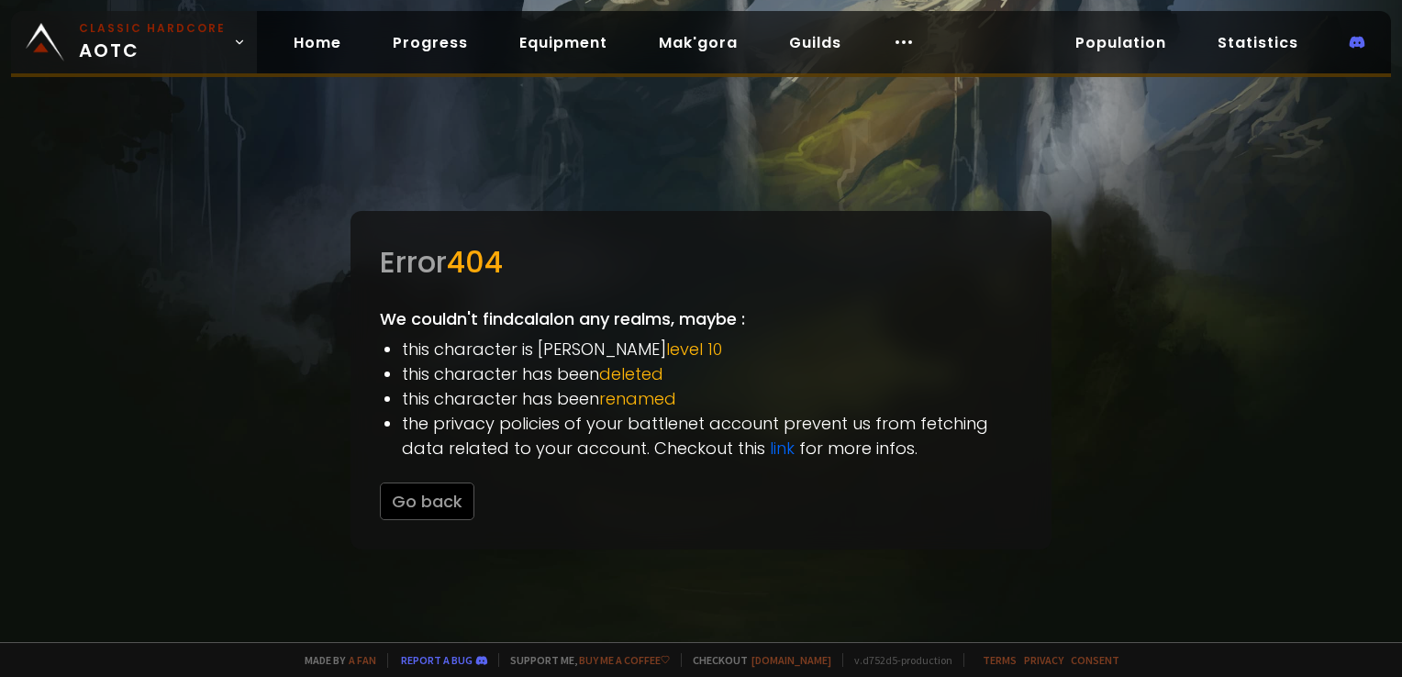
click at [89, 45] on span "Classic Hardcore AOTC" at bounding box center [152, 42] width 147 height 44
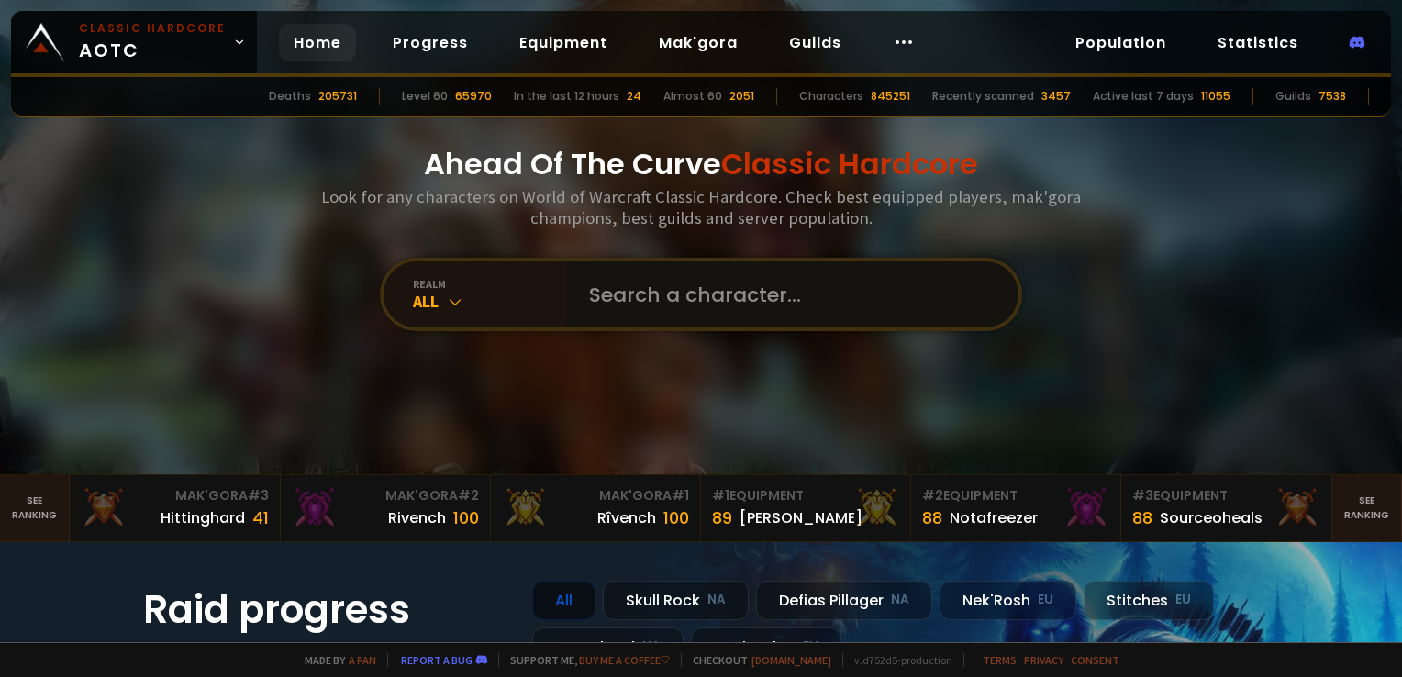
click at [750, 292] on input "text" at bounding box center [787, 295] width 418 height 66
type input "speialbeer"
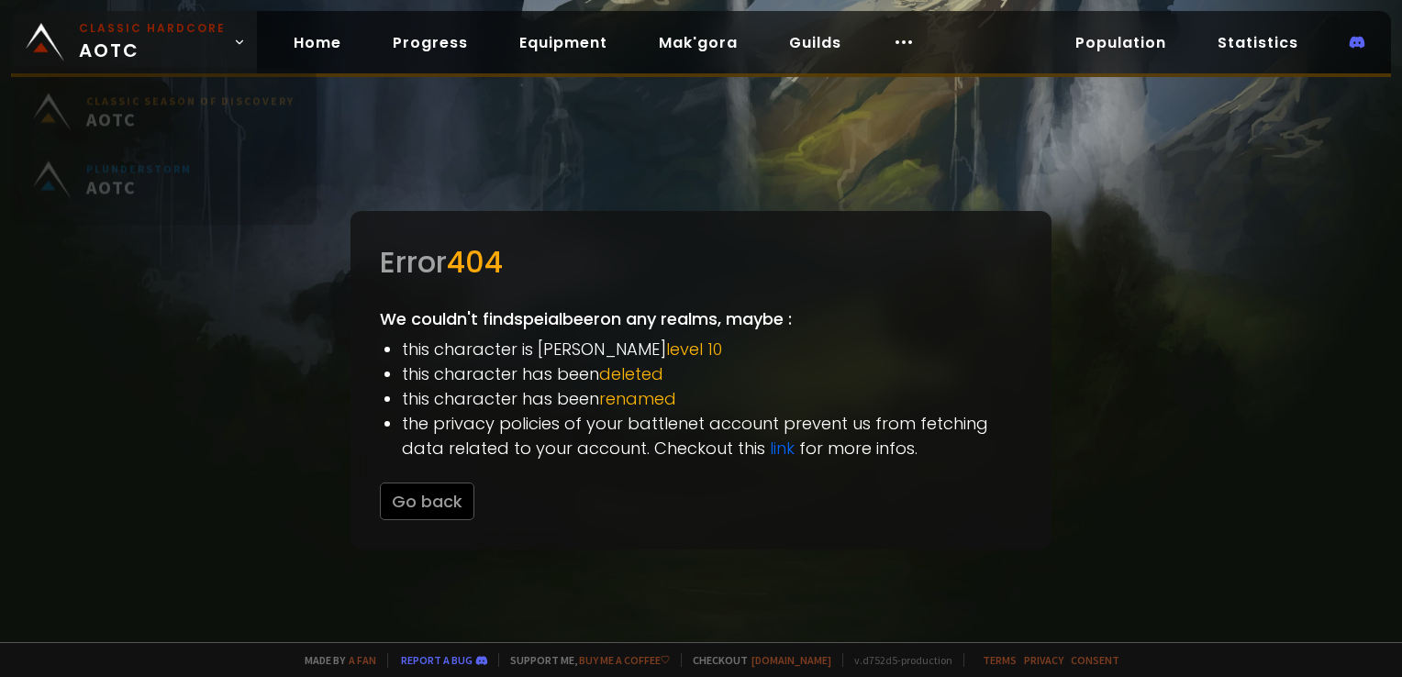
click at [127, 26] on small "Classic Hardcore" at bounding box center [152, 28] width 147 height 17
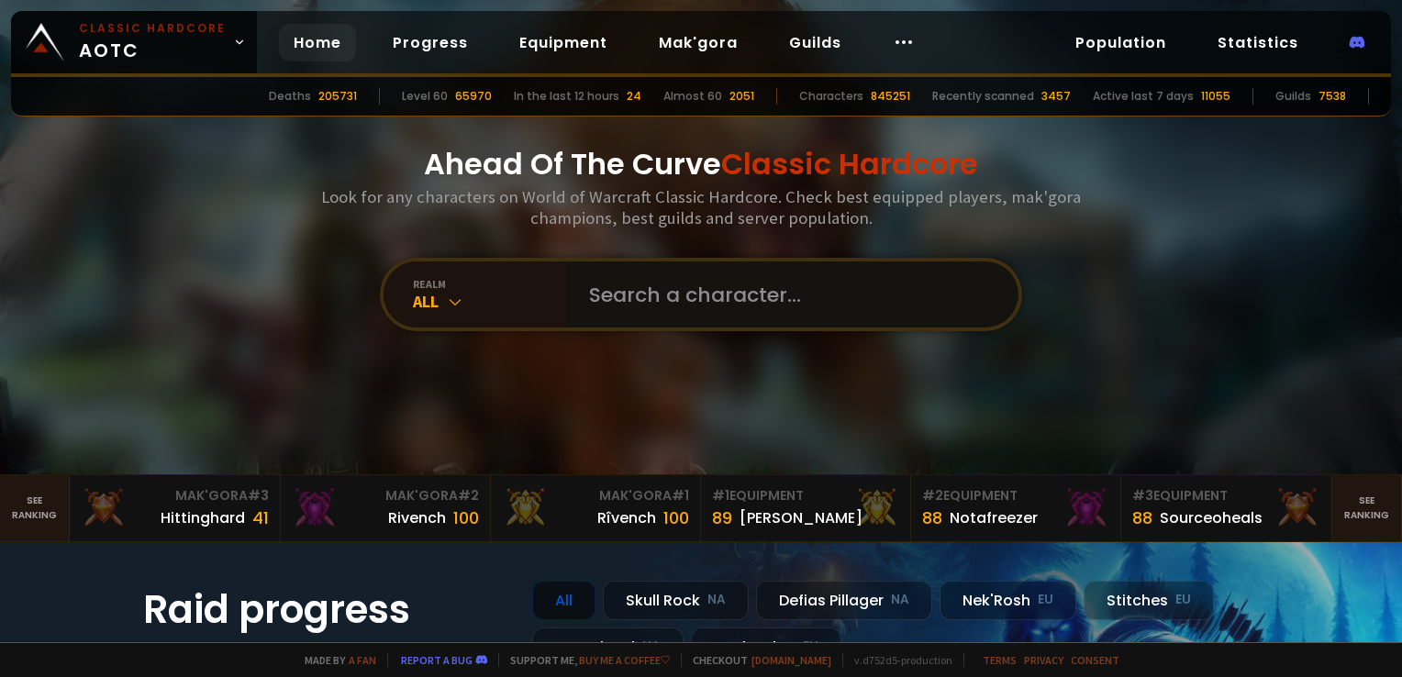
click at [608, 293] on input "text" at bounding box center [787, 295] width 418 height 66
type input "specialbeer"
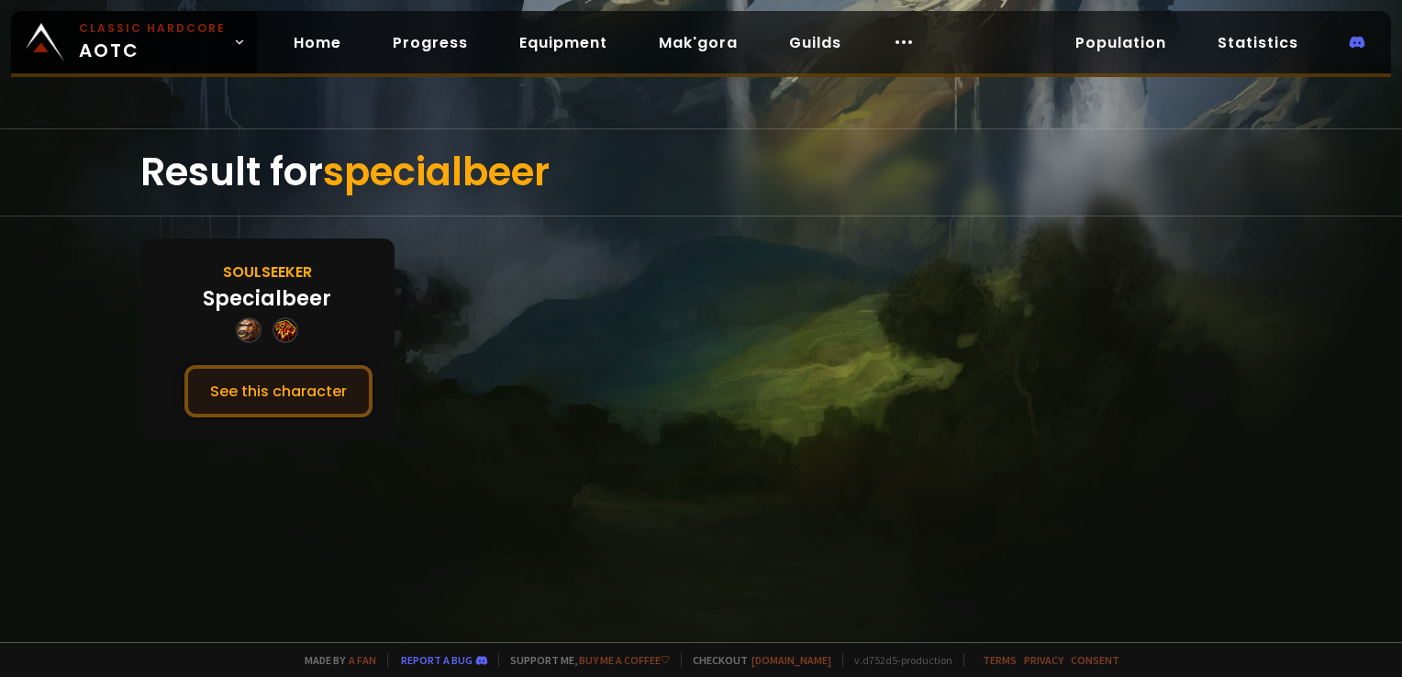
click at [322, 370] on button "See this character" at bounding box center [278, 391] width 188 height 52
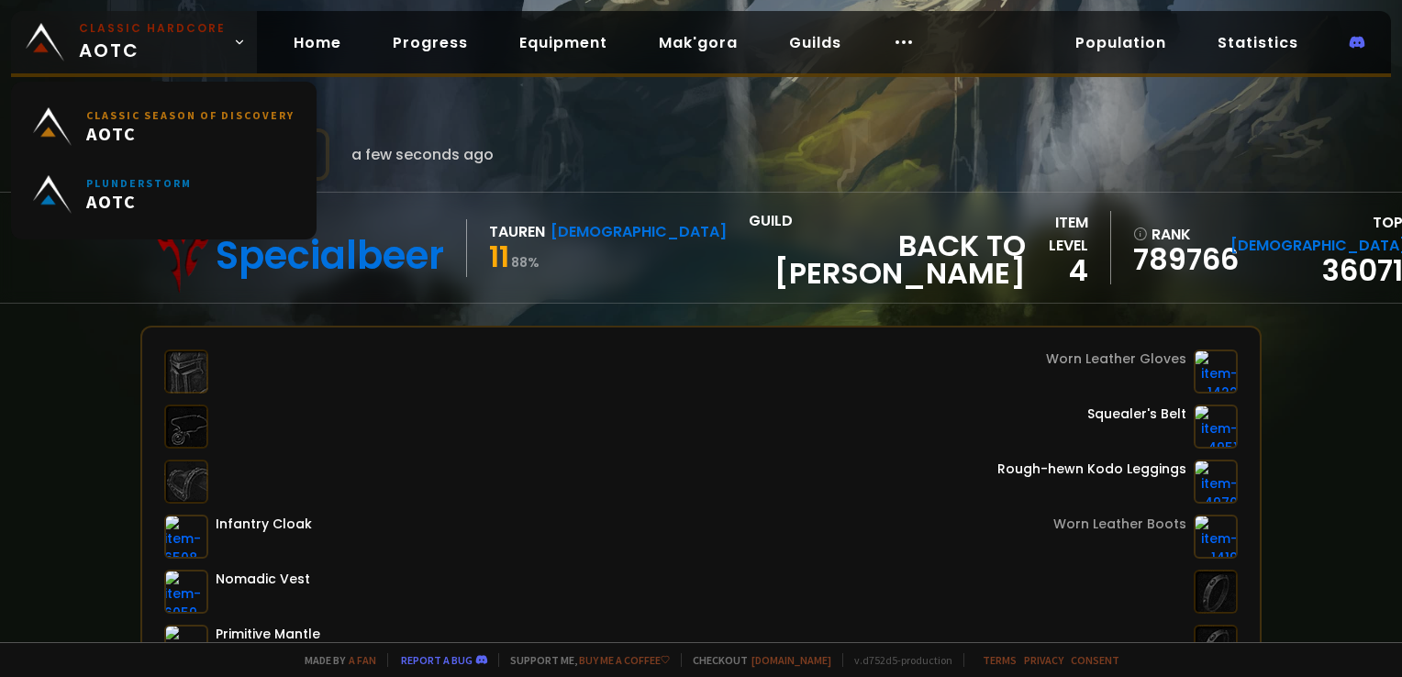
drag, startPoint x: 128, startPoint y: 40, endPoint x: 129, endPoint y: 50, distance: 9.4
click at [128, 40] on span "Classic Hardcore AOTC" at bounding box center [152, 42] width 147 height 44
